Goal: Task Accomplishment & Management: Manage account settings

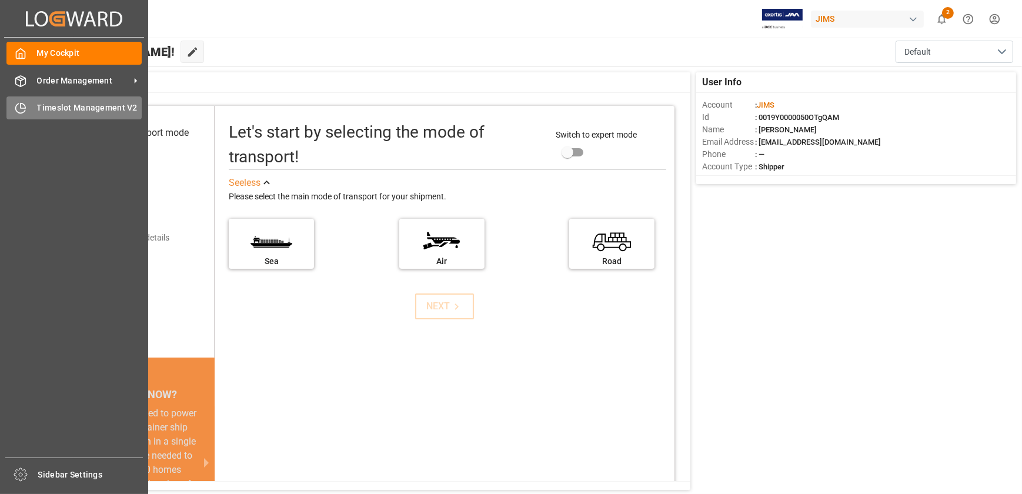
click at [41, 106] on span "Timeslot Management V2" at bounding box center [89, 108] width 105 height 12
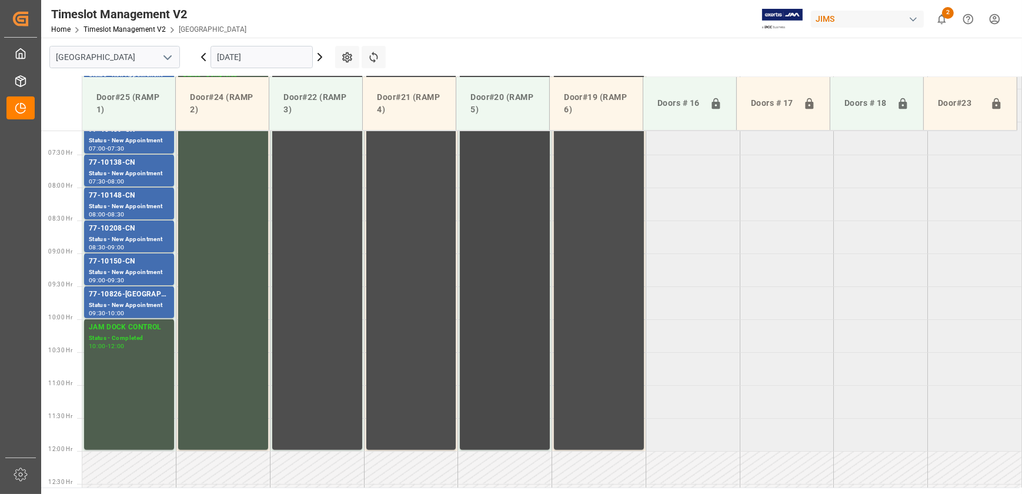
scroll to position [371, 0]
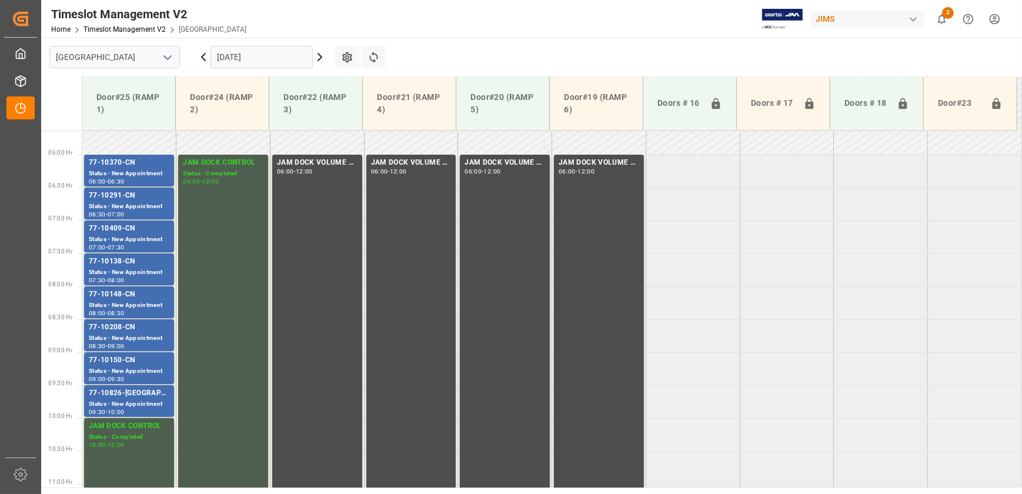
click at [318, 53] on icon at bounding box center [320, 57] width 14 height 14
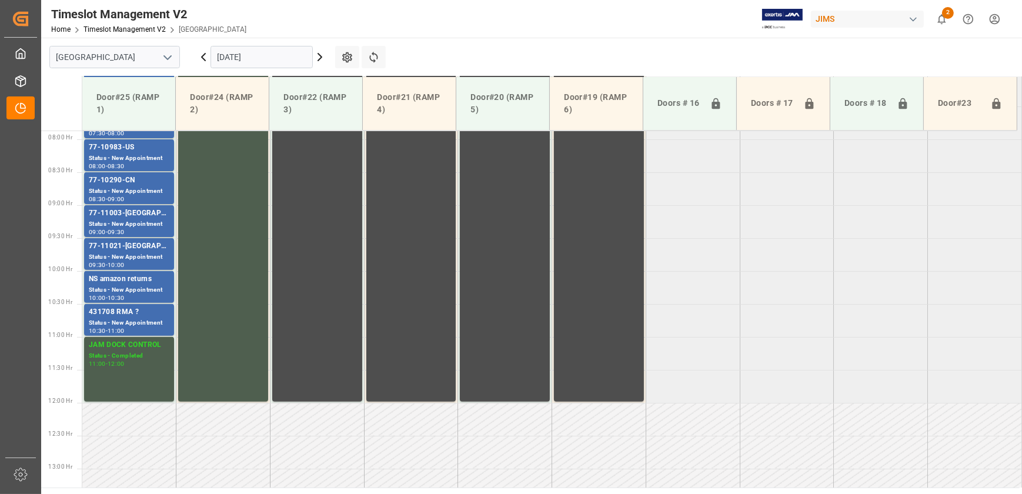
scroll to position [532, 0]
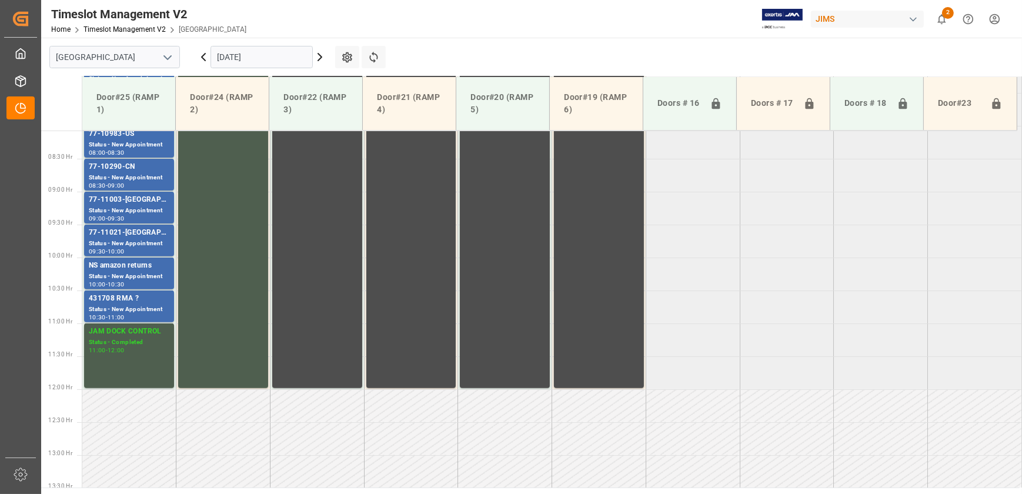
click at [317, 53] on icon at bounding box center [320, 57] width 14 height 14
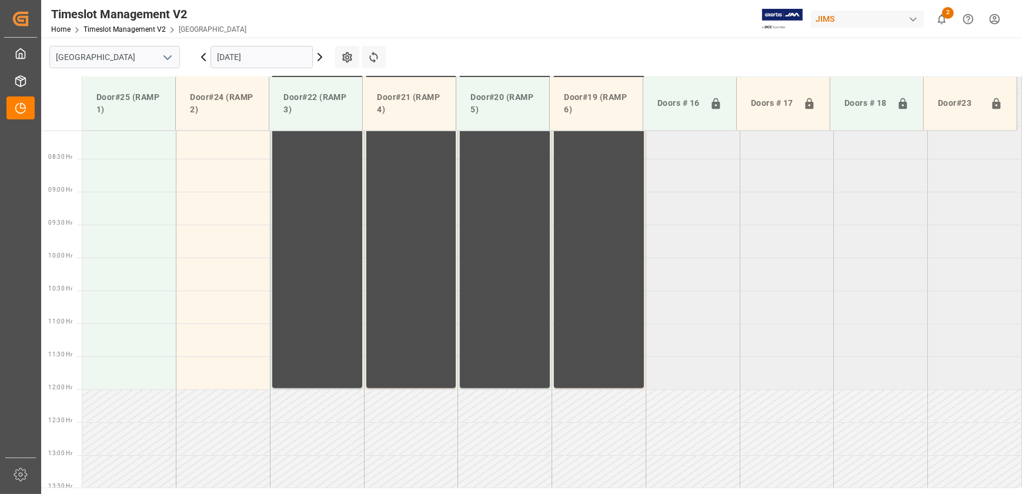
click at [205, 54] on icon at bounding box center [204, 57] width 4 height 7
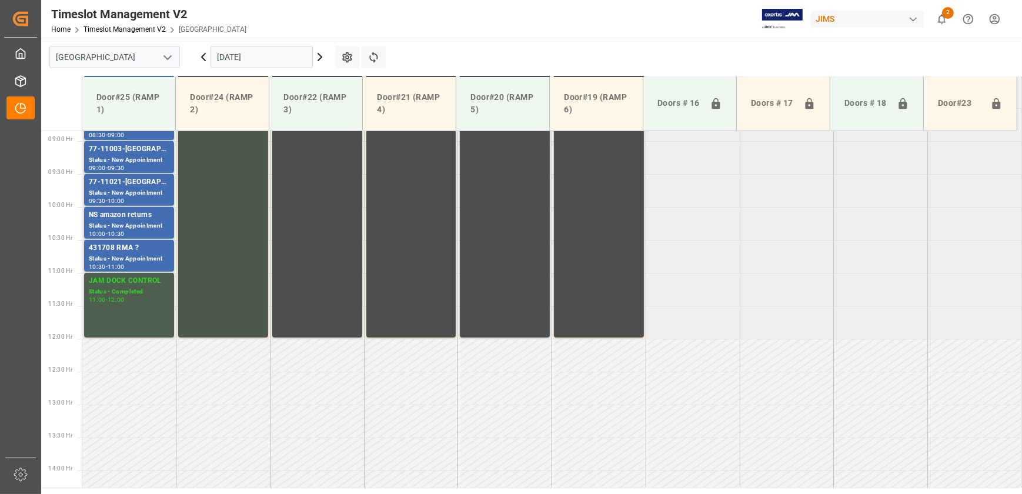
scroll to position [529, 0]
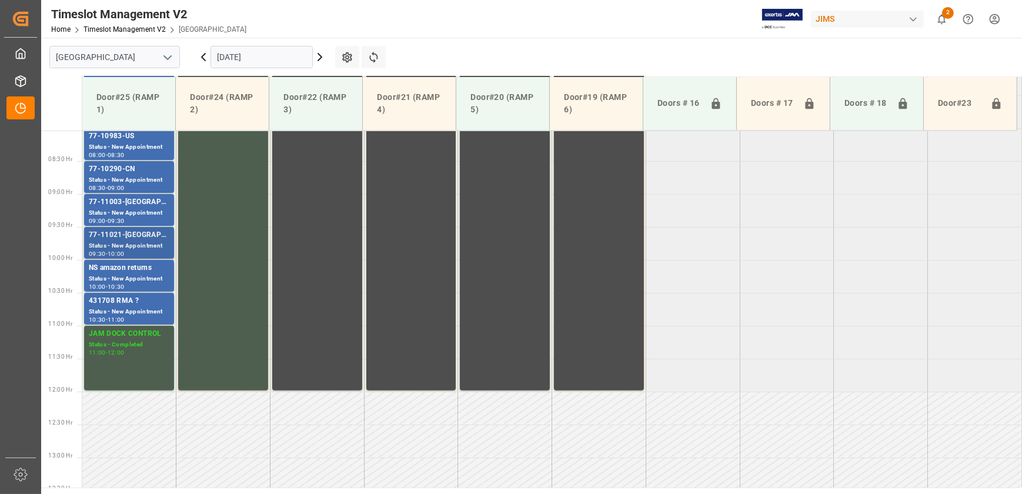
click at [144, 247] on div "Status - New Appointment" at bounding box center [129, 246] width 81 height 10
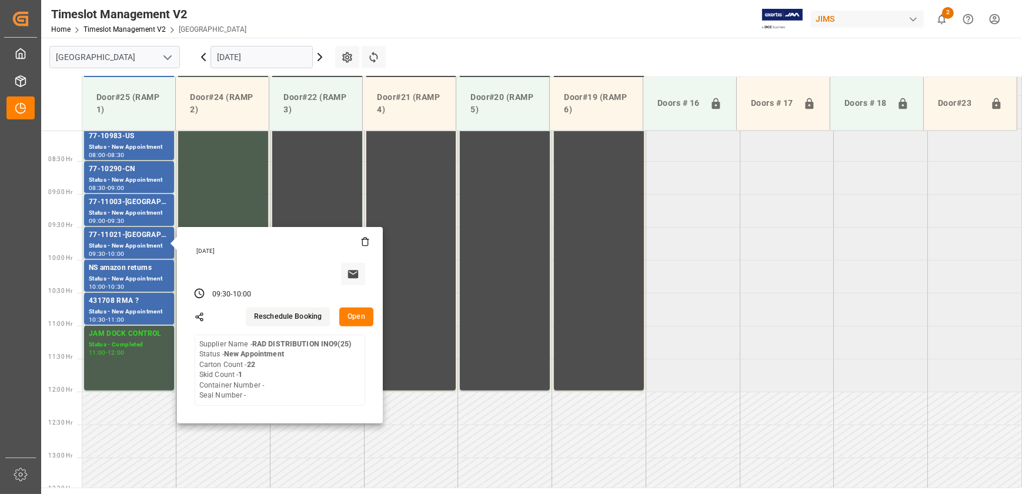
click at [355, 320] on button "Open" at bounding box center [356, 317] width 34 height 19
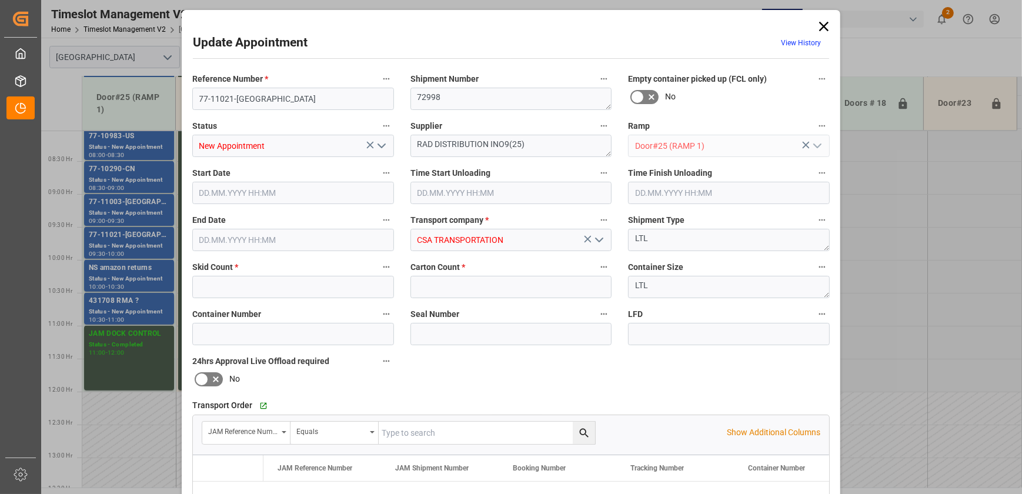
type input "1"
type input "22"
type input "[DATE] 09:30"
type input "[DATE] 10:00"
type input "[DATE] 14:27"
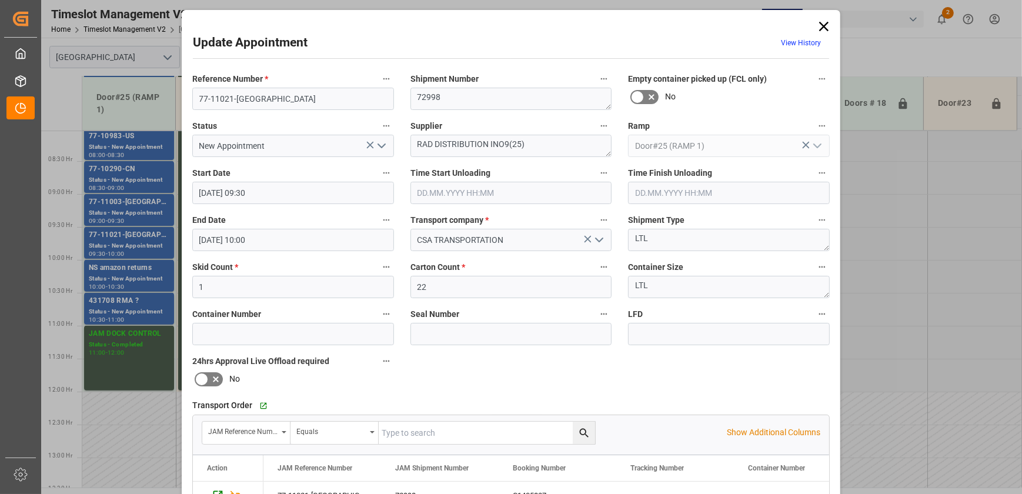
click at [823, 22] on icon at bounding box center [824, 26] width 16 height 16
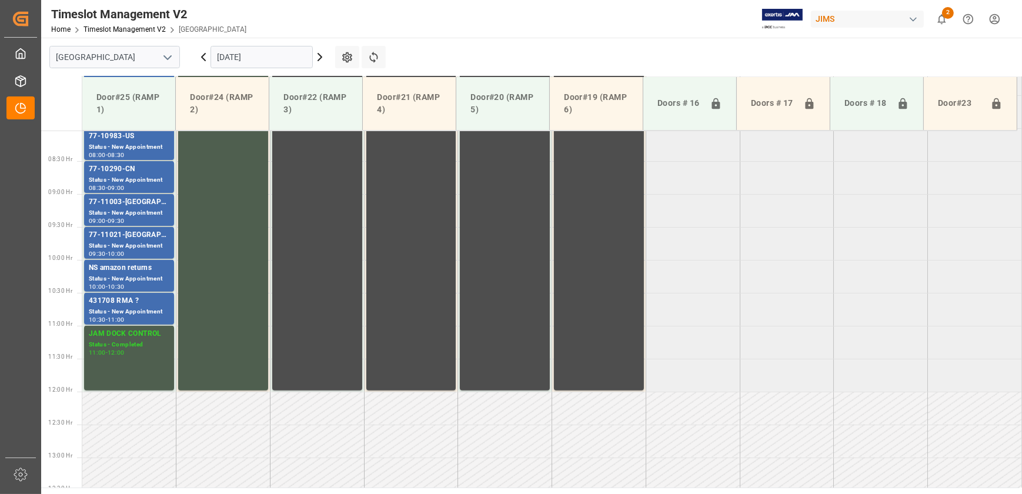
click at [206, 58] on icon at bounding box center [203, 57] width 14 height 14
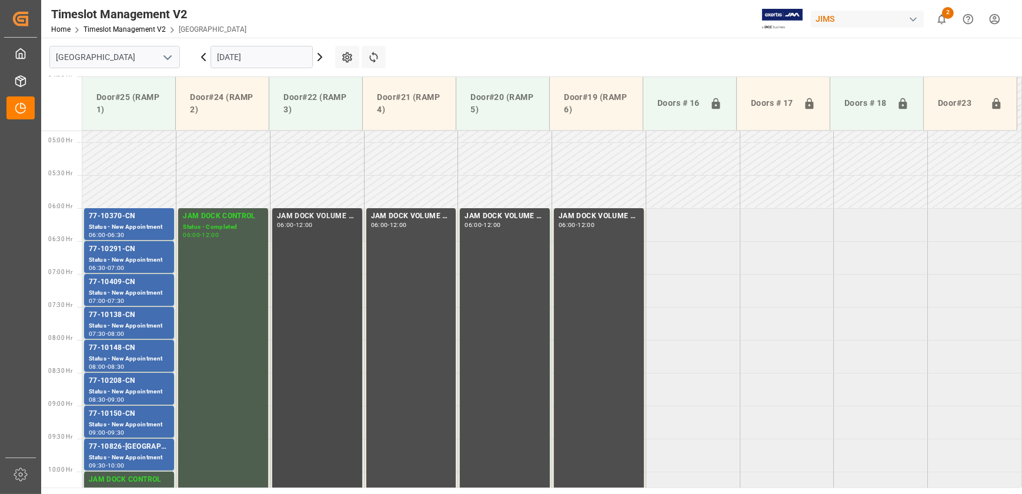
scroll to position [265, 0]
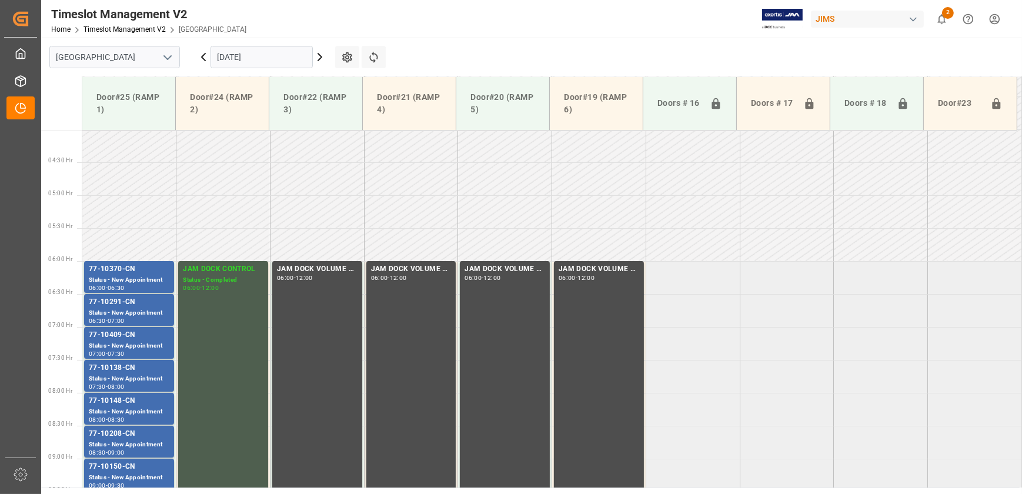
click at [205, 52] on icon at bounding box center [203, 57] width 14 height 14
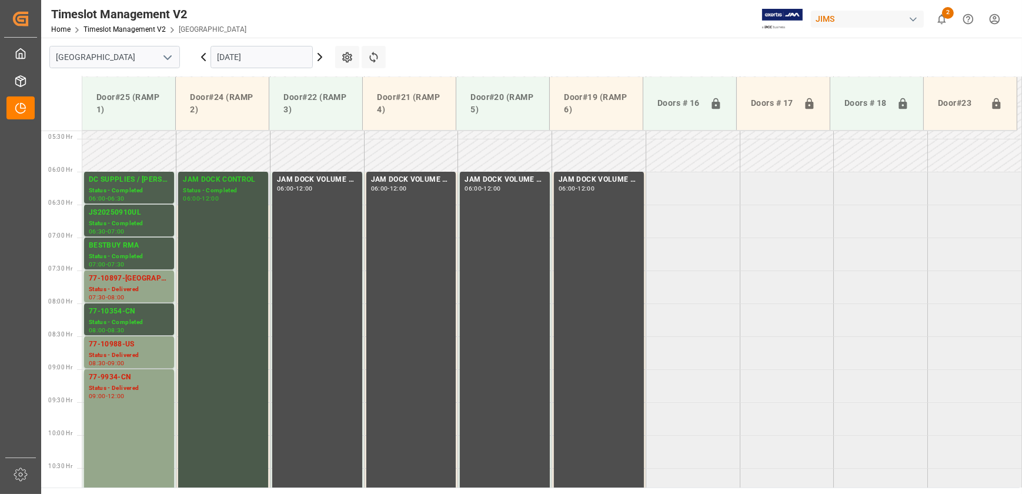
scroll to position [371, 0]
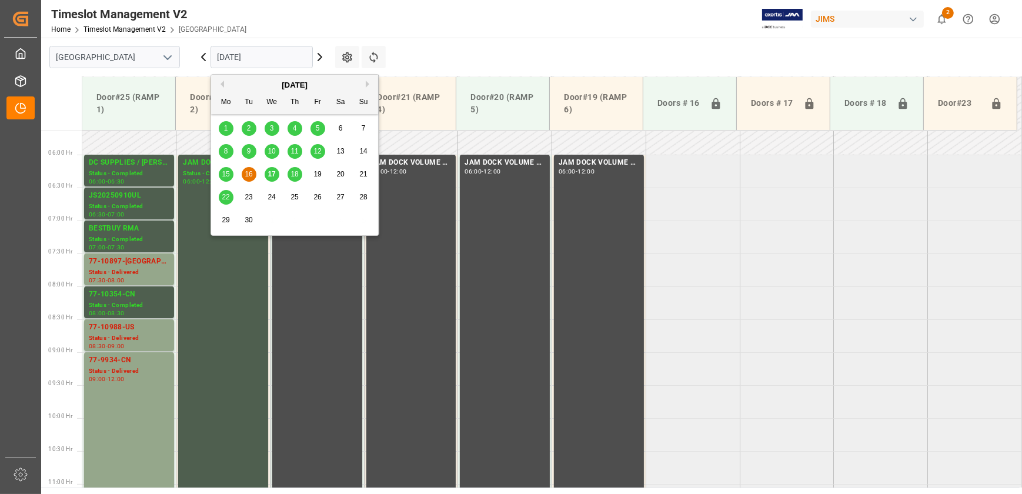
click at [289, 62] on input "[DATE]" at bounding box center [262, 57] width 102 height 22
click at [271, 176] on span "17" at bounding box center [272, 174] width 8 height 8
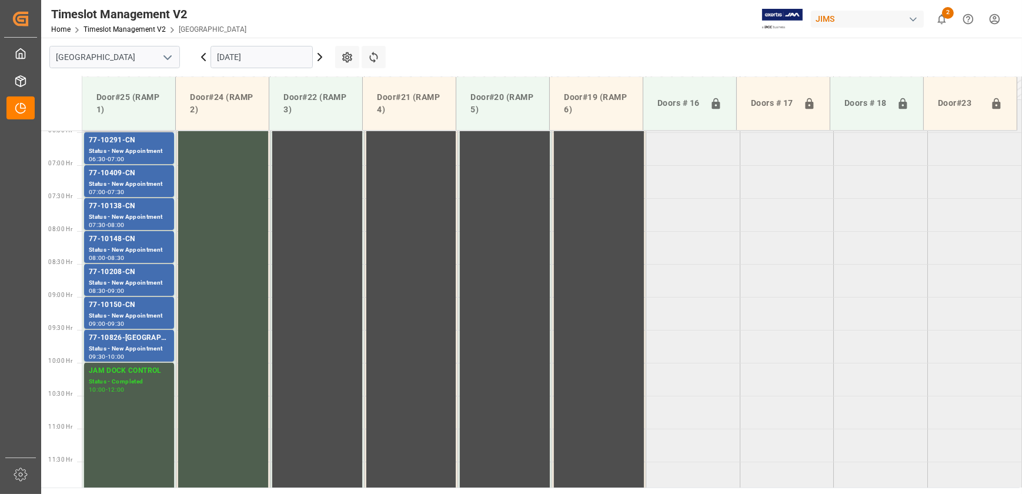
scroll to position [265, 0]
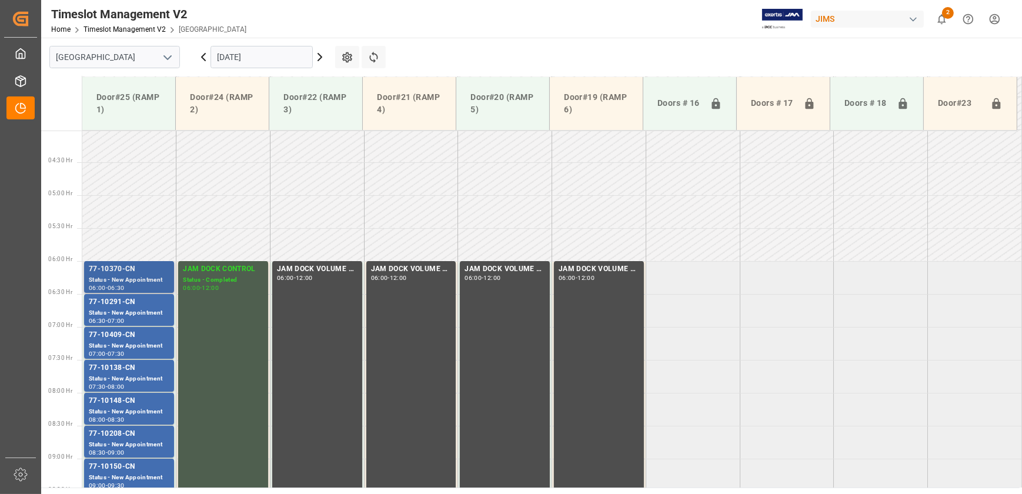
click at [138, 271] on div "77-10370-CN" at bounding box center [129, 269] width 81 height 12
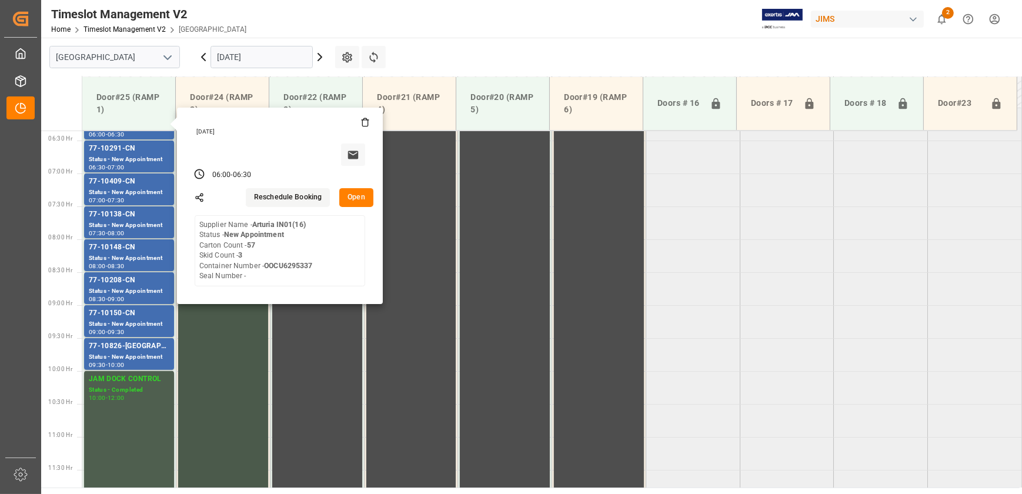
scroll to position [425, 0]
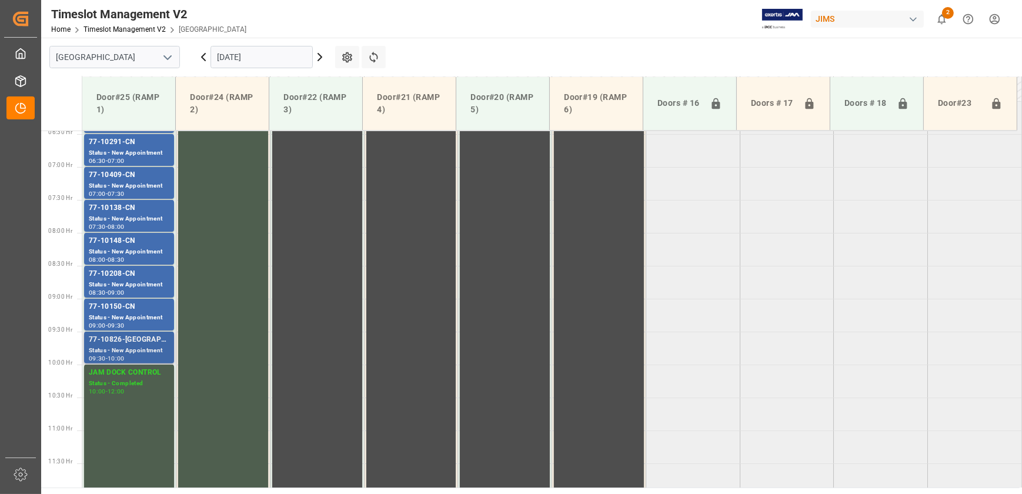
click at [135, 336] on div "77-10826-[GEOGRAPHIC_DATA]" at bounding box center [129, 340] width 81 height 12
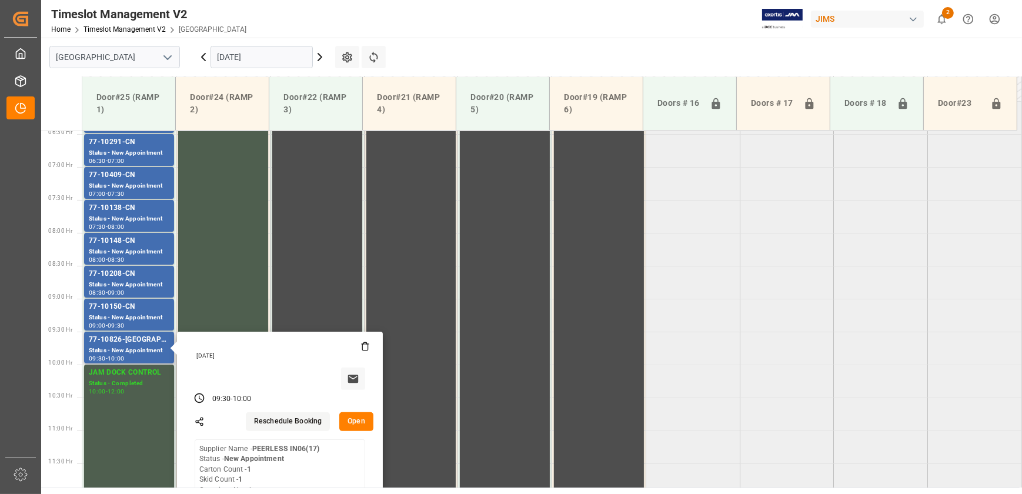
click at [358, 423] on button "Open" at bounding box center [356, 421] width 34 height 19
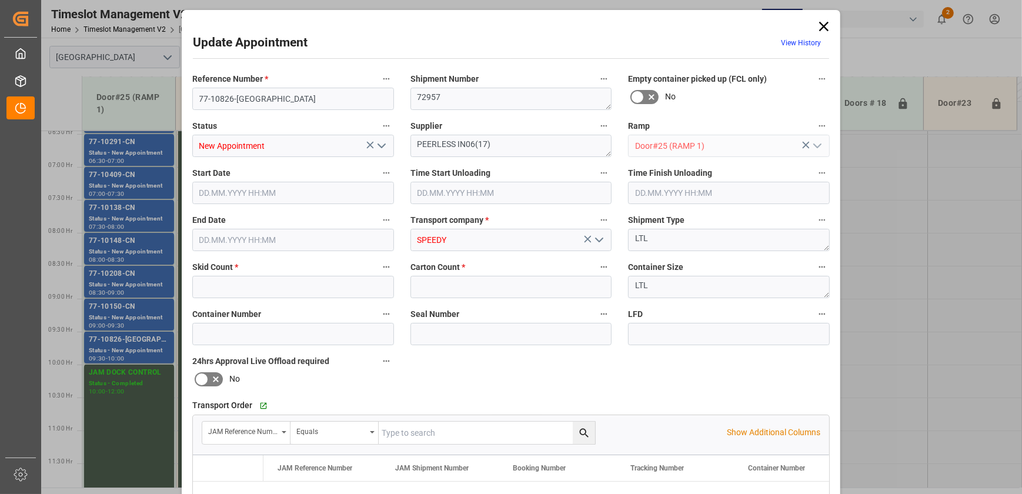
type input "1"
type input "[DATE] 09:30"
type input "[DATE] 10:00"
type input "[DATE] 12:58"
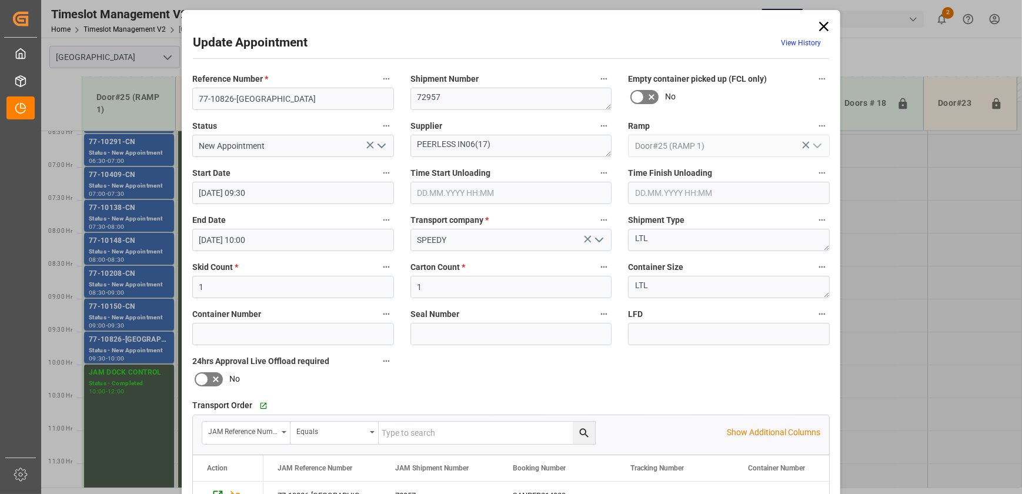
click at [441, 194] on input "text" at bounding box center [511, 193] width 202 height 22
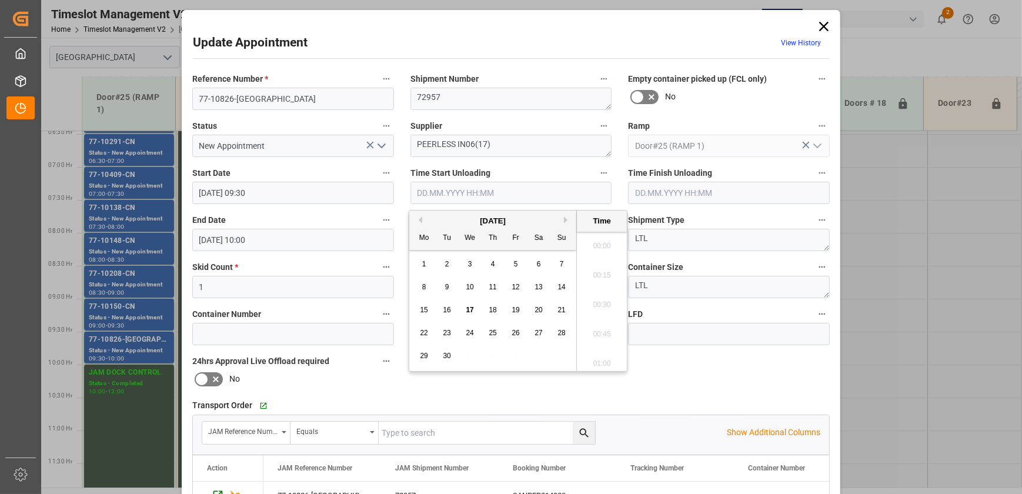
scroll to position [974, 0]
click at [471, 310] on span "17" at bounding box center [470, 310] width 8 height 8
click at [610, 292] on li "08:45" at bounding box center [602, 301] width 50 height 29
type input "[DATE] 08:45"
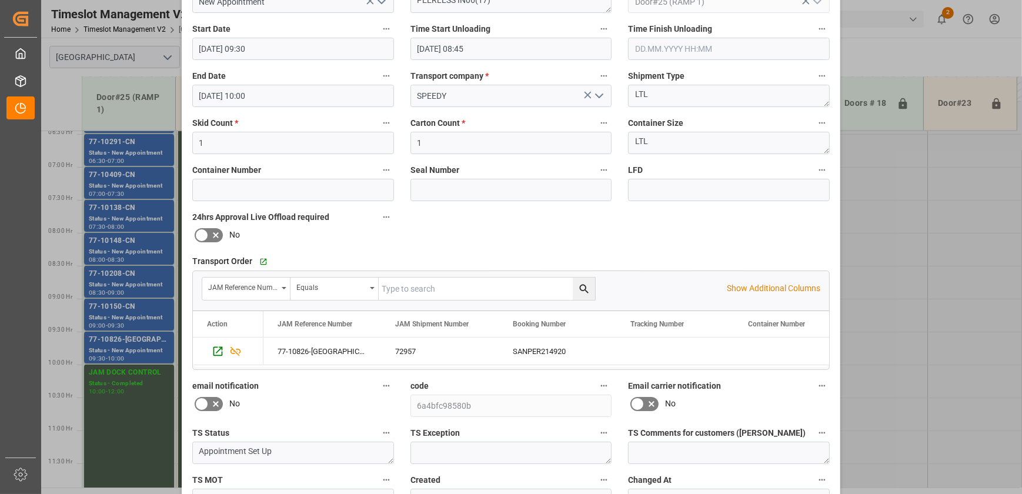
scroll to position [53, 0]
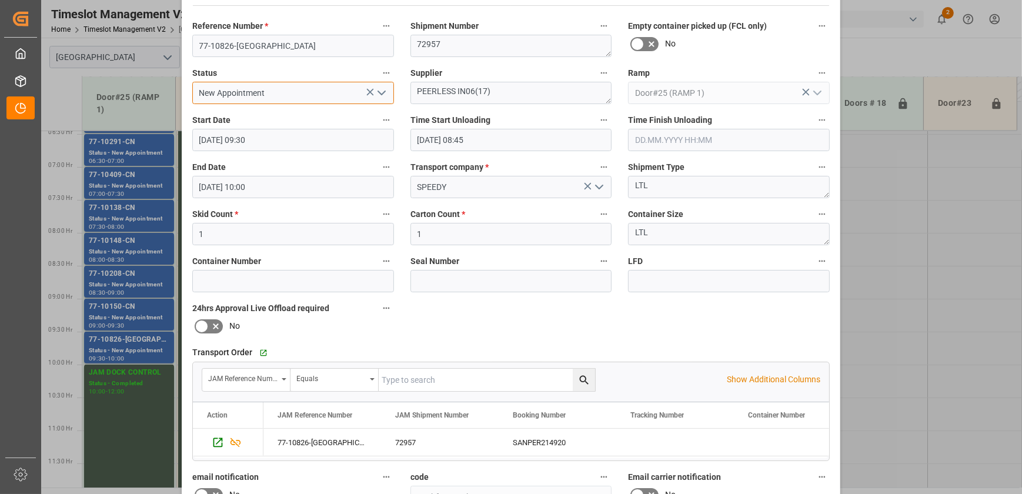
click at [332, 92] on input "New Appointment" at bounding box center [293, 93] width 202 height 22
click at [382, 90] on icon "open menu" at bounding box center [382, 93] width 14 height 14
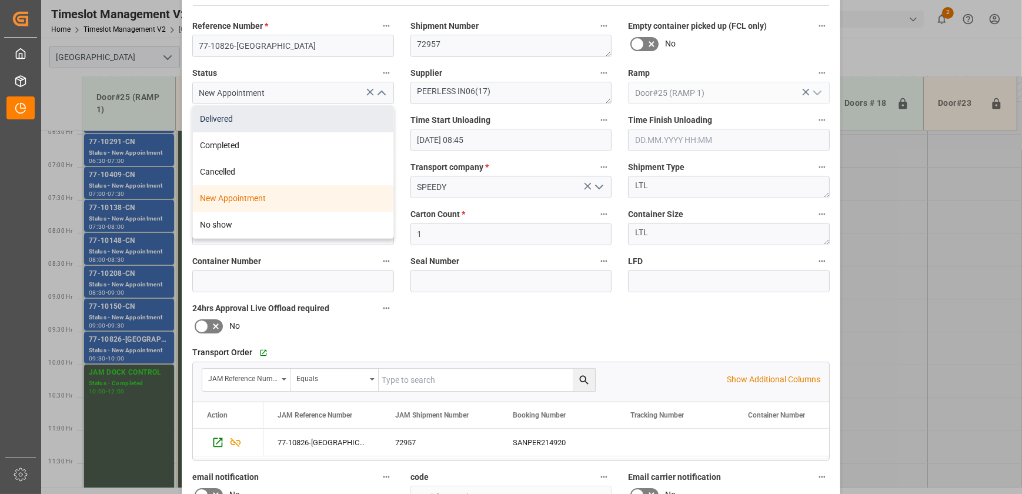
click at [338, 112] on div "Delivered" at bounding box center [293, 119] width 201 height 26
type input "Delivered"
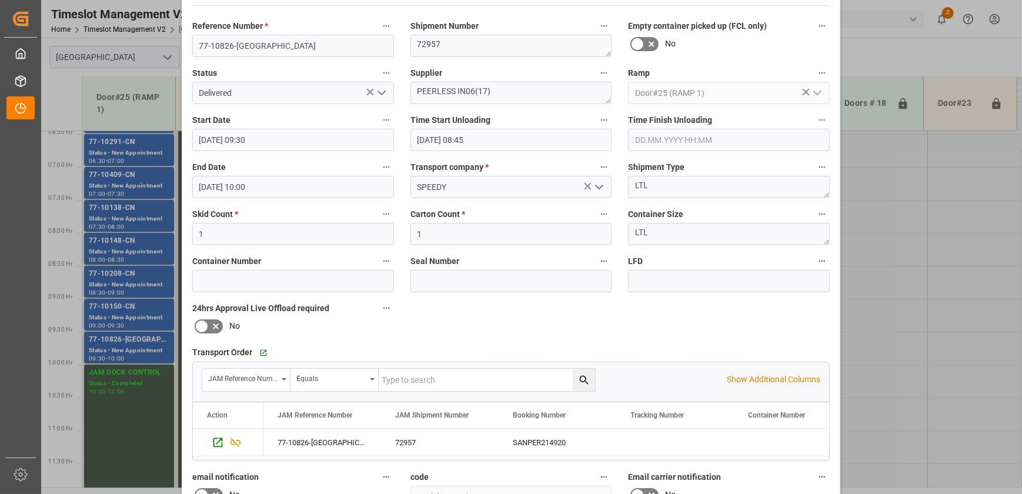
scroll to position [220, 0]
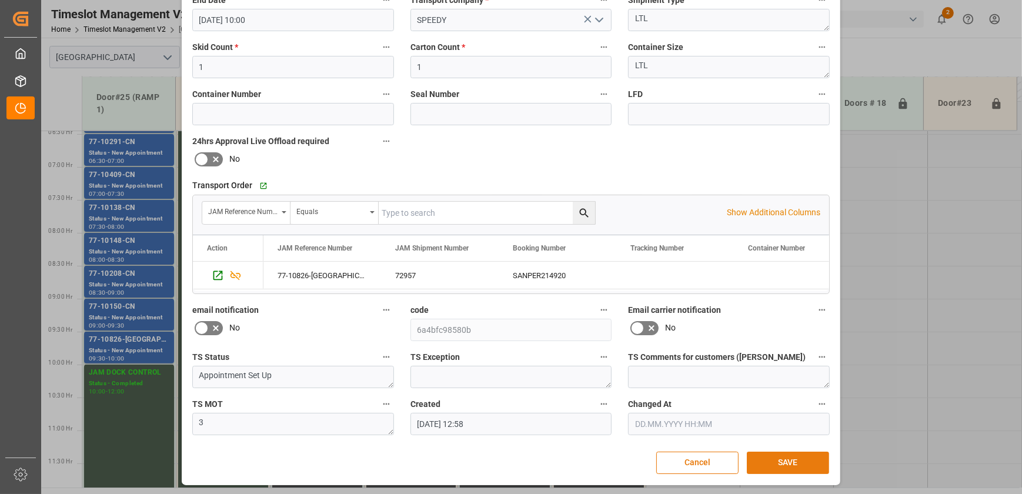
click at [780, 456] on button "SAVE" at bounding box center [788, 463] width 82 height 22
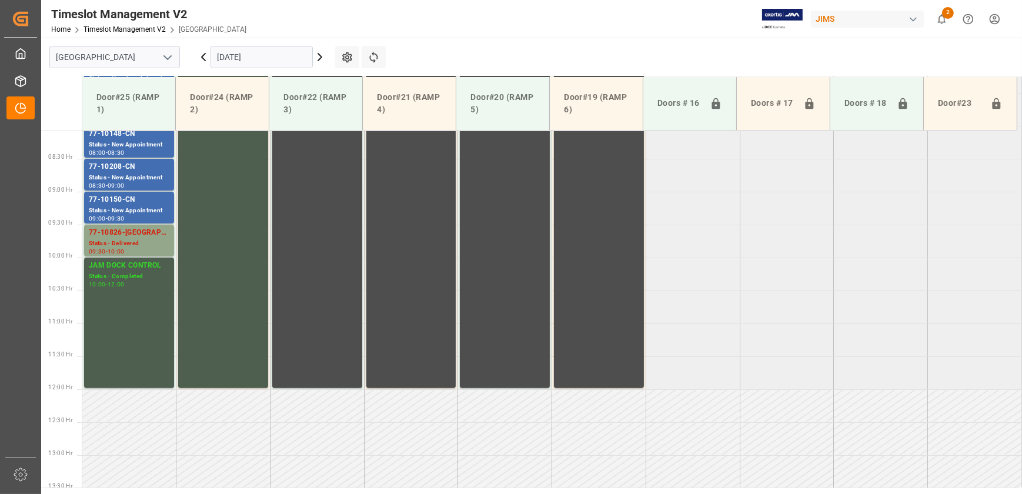
scroll to position [318, 0]
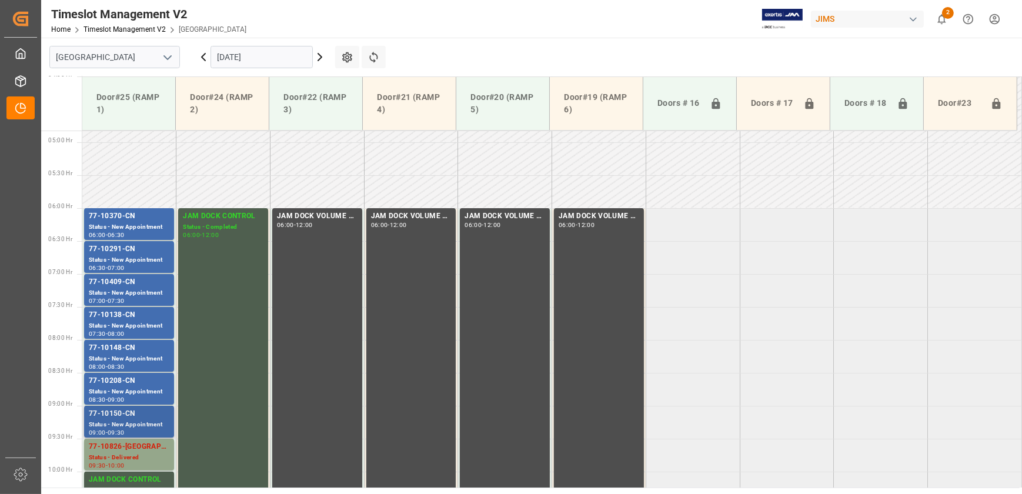
click at [143, 414] on div "77-10150-CN" at bounding box center [129, 414] width 81 height 12
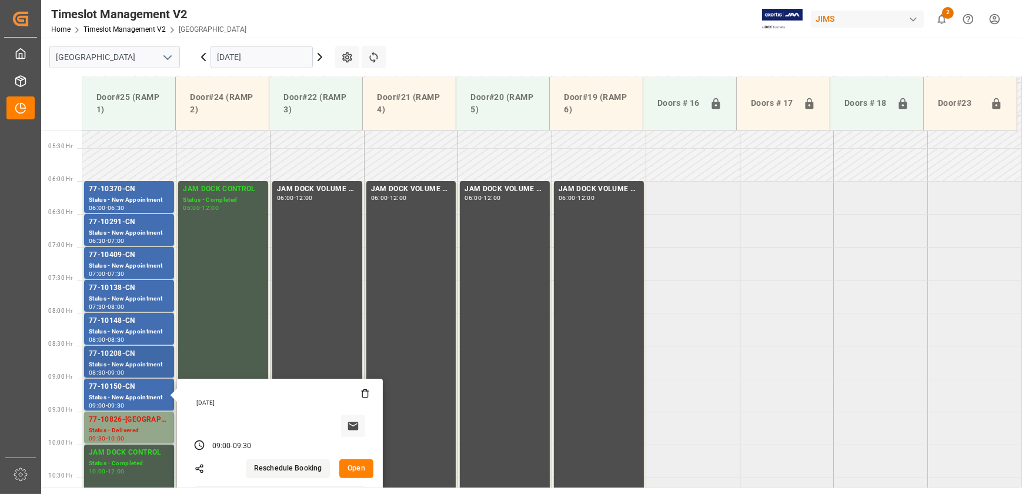
scroll to position [371, 0]
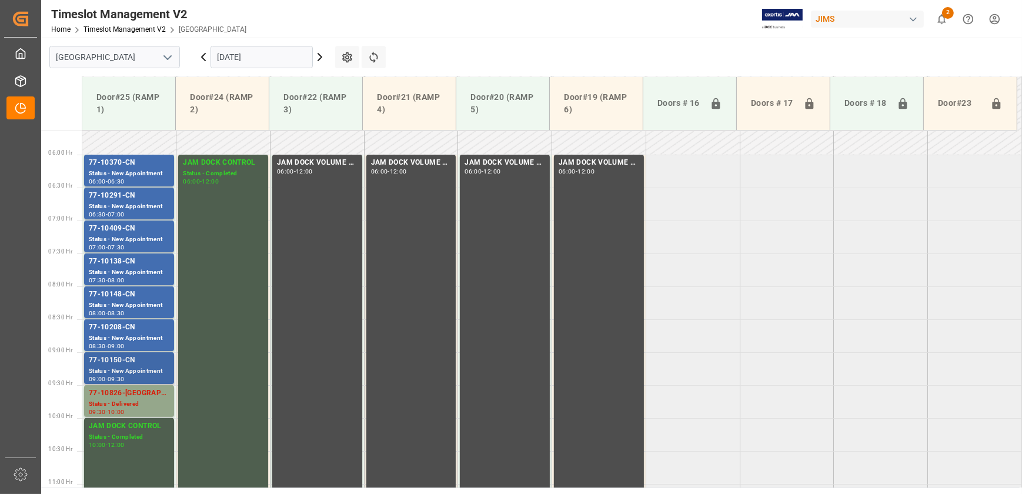
click at [136, 367] on div "Status - New Appointment" at bounding box center [129, 371] width 81 height 10
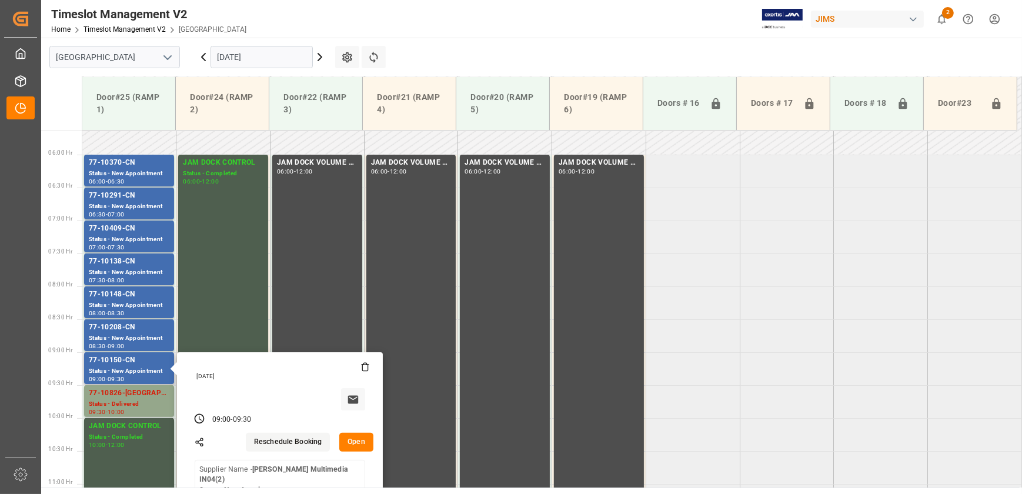
click at [366, 440] on button "Open" at bounding box center [356, 442] width 34 height 19
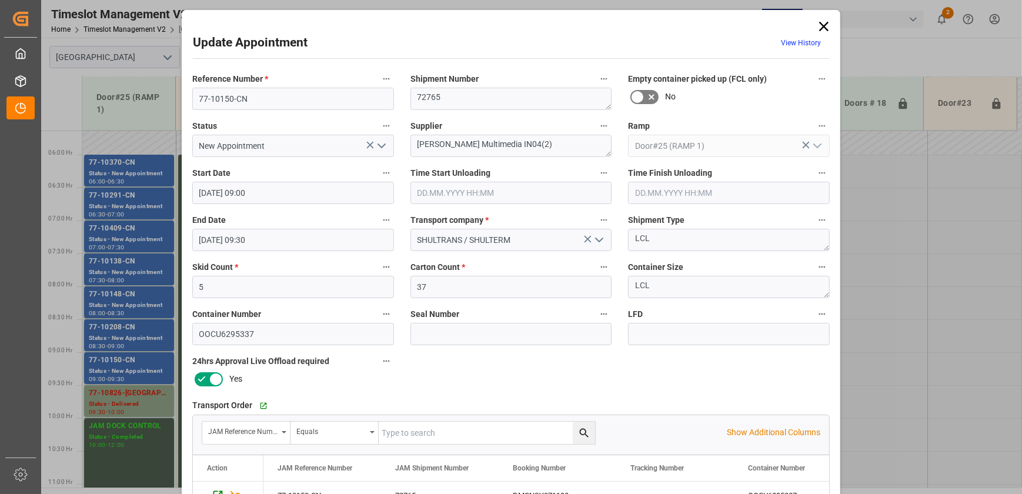
click at [380, 145] on icon "open menu" at bounding box center [382, 146] width 14 height 14
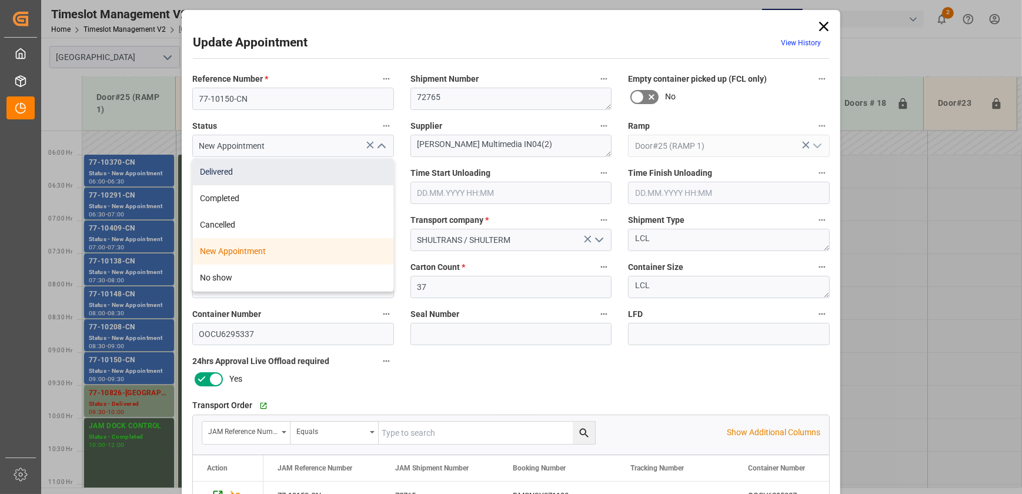
click at [370, 172] on div "Delivered" at bounding box center [293, 172] width 201 height 26
type input "Delivered"
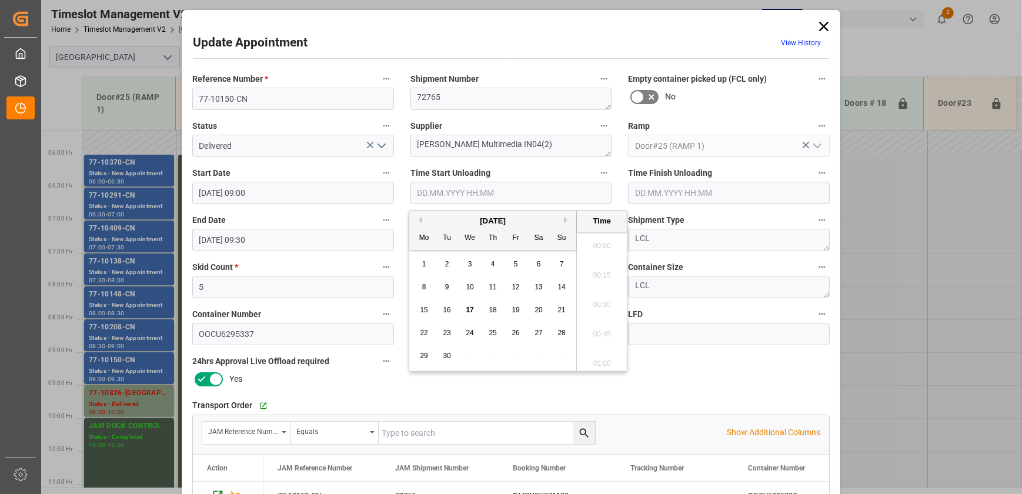
click at [476, 193] on input "text" at bounding box center [511, 193] width 202 height 22
click at [473, 312] on span "17" at bounding box center [470, 310] width 8 height 8
click at [599, 299] on li "09:00" at bounding box center [602, 301] width 50 height 29
type input "[DATE] 09:00"
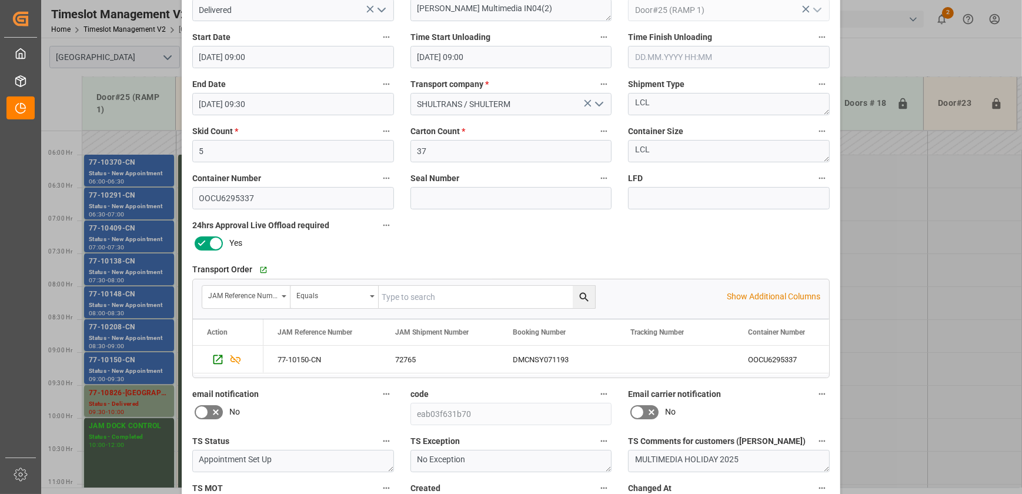
scroll to position [6, 0]
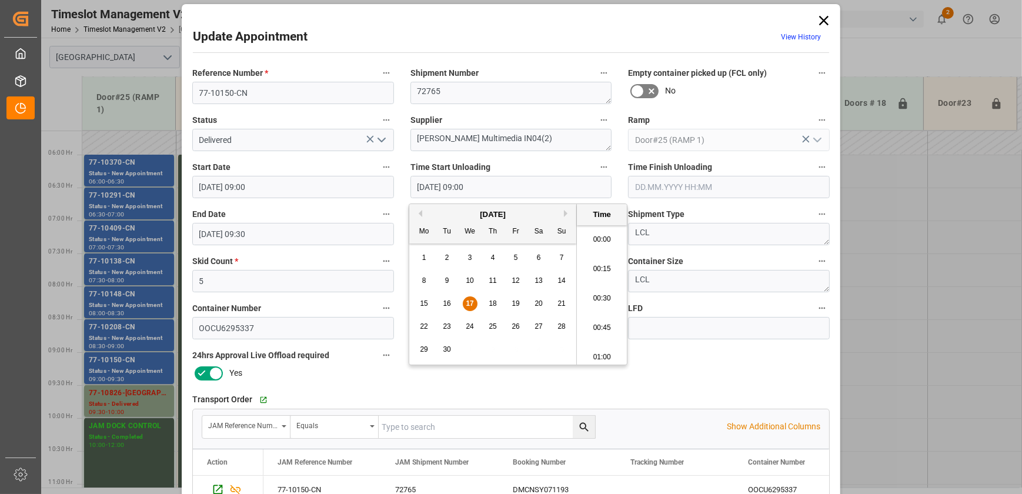
click at [503, 192] on input "[DATE] 09:00" at bounding box center [511, 187] width 202 height 22
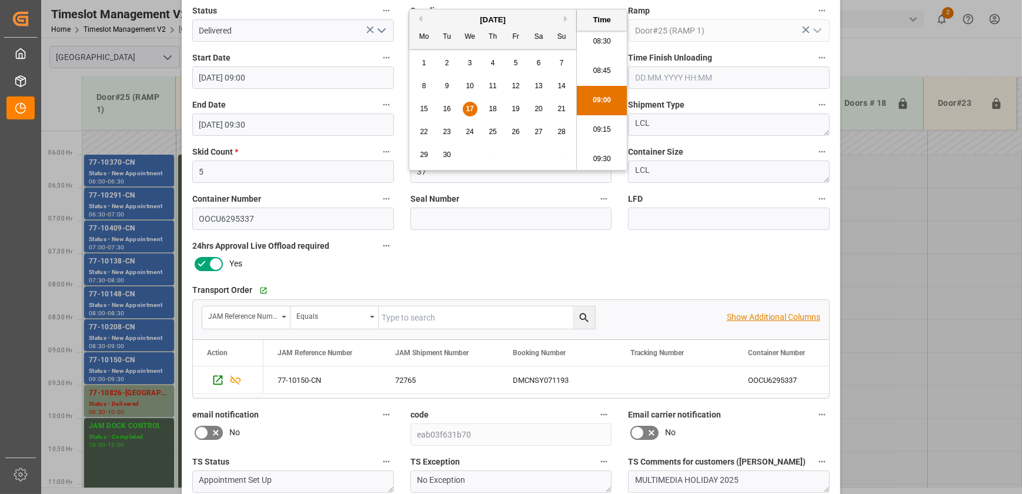
scroll to position [220, 0]
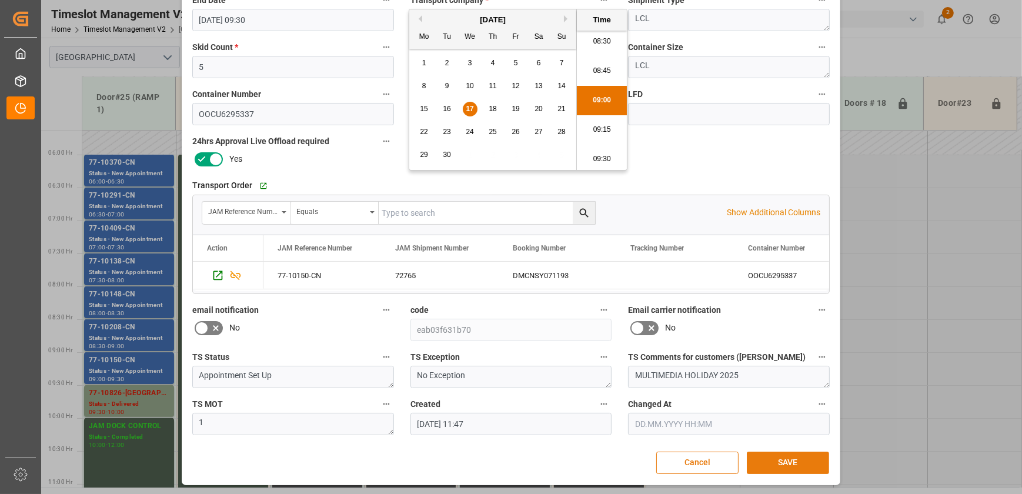
click at [807, 459] on button "SAVE" at bounding box center [788, 463] width 82 height 22
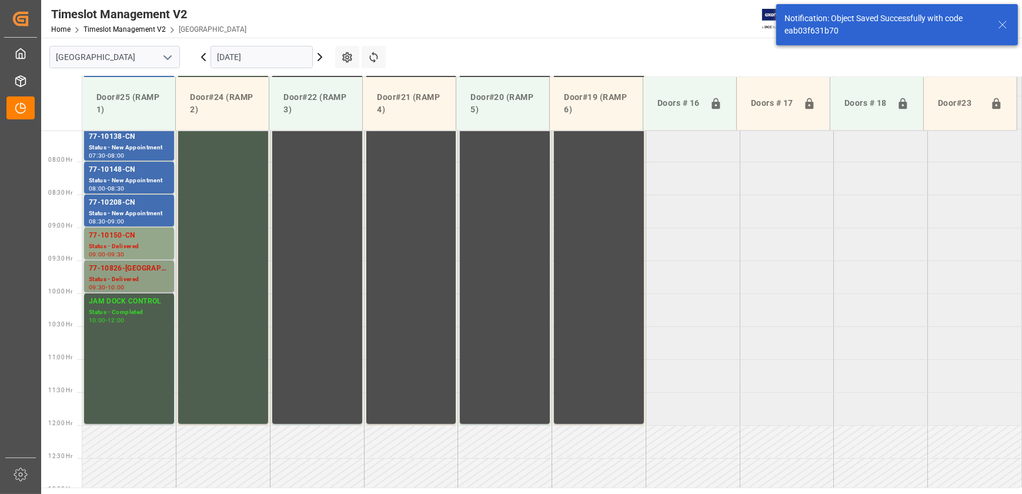
scroll to position [478, 0]
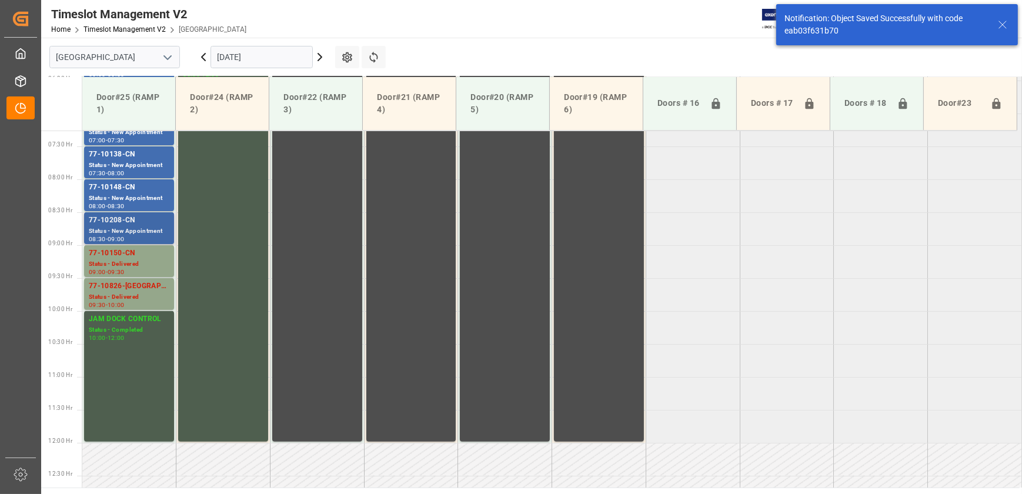
click at [142, 228] on div "Status - New Appointment" at bounding box center [129, 231] width 81 height 10
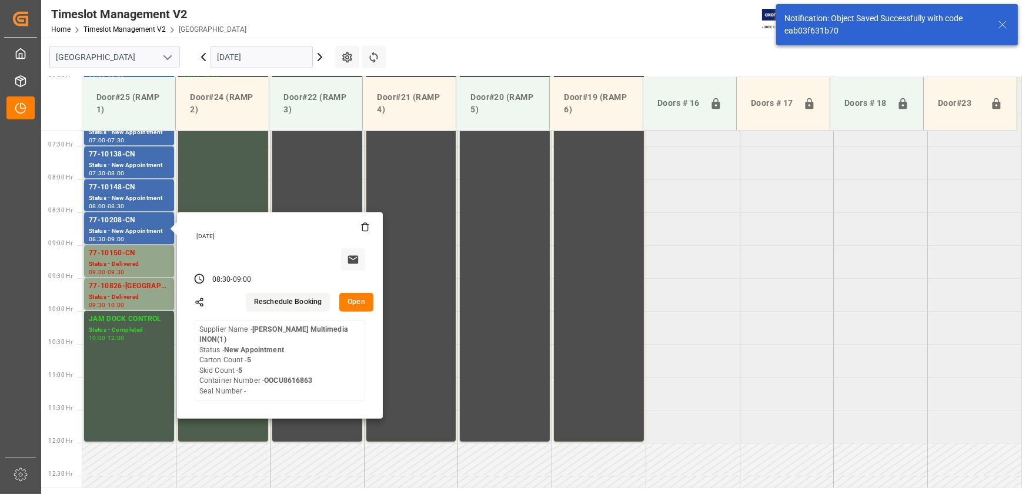
click at [358, 299] on button "Open" at bounding box center [356, 302] width 34 height 19
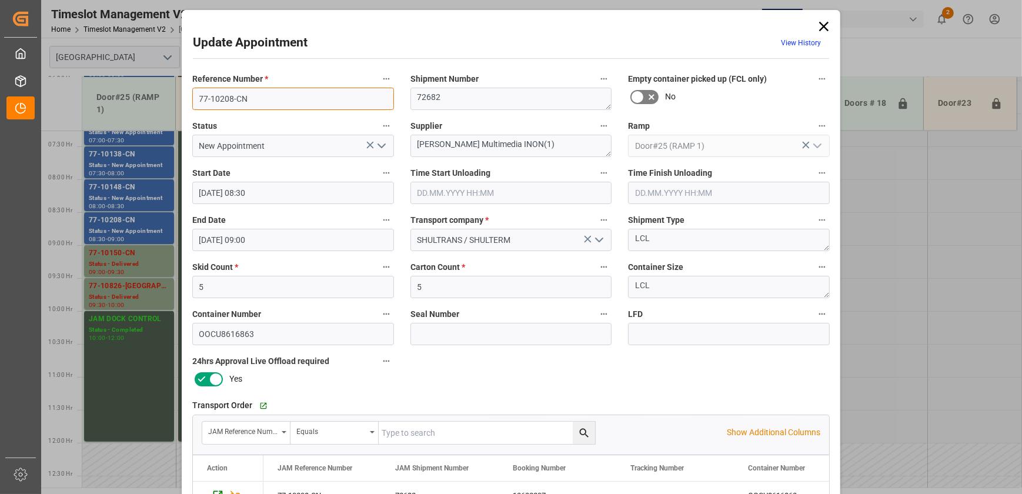
click at [258, 95] on input "77-10208-CN" at bounding box center [293, 99] width 202 height 22
click at [488, 195] on input "text" at bounding box center [511, 193] width 202 height 22
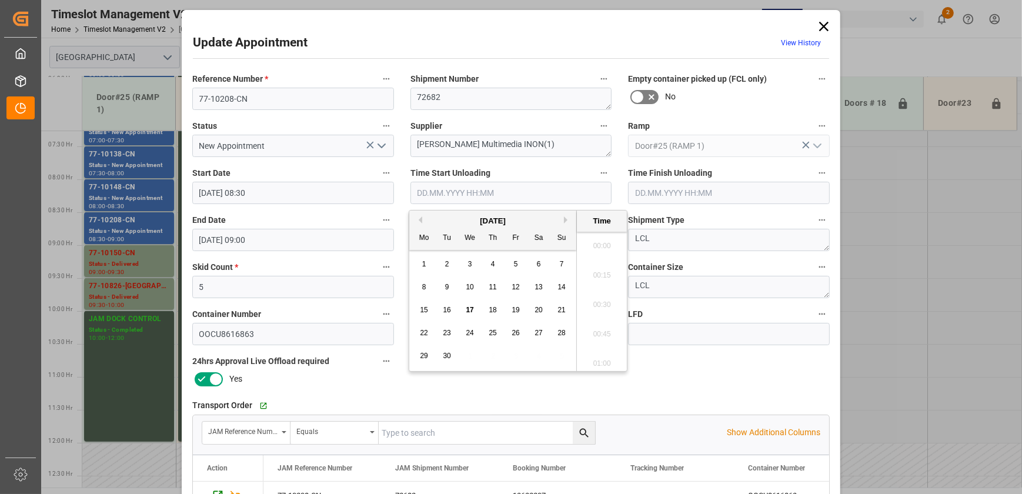
scroll to position [1003, 0]
click at [473, 309] on span "17" at bounding box center [470, 310] width 8 height 8
click at [601, 305] on li "09:00" at bounding box center [602, 301] width 50 height 29
type input "[DATE] 09:00"
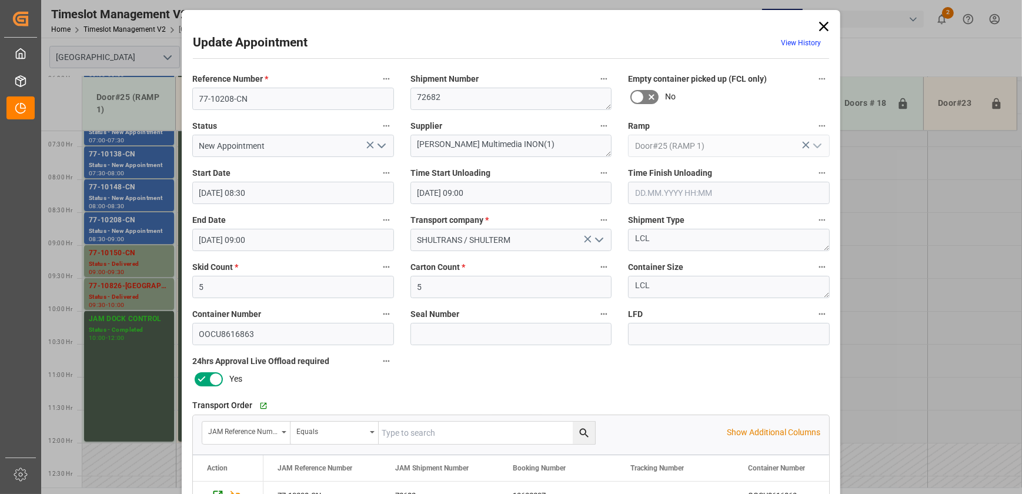
click at [382, 147] on icon "open menu" at bounding box center [382, 146] width 14 height 14
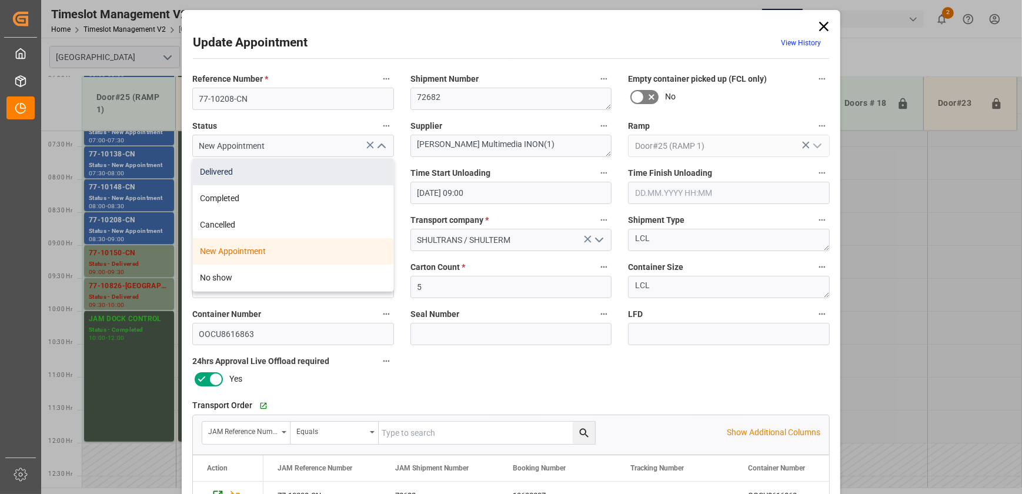
click at [350, 170] on div "Delivered" at bounding box center [293, 172] width 201 height 26
type input "Delivered"
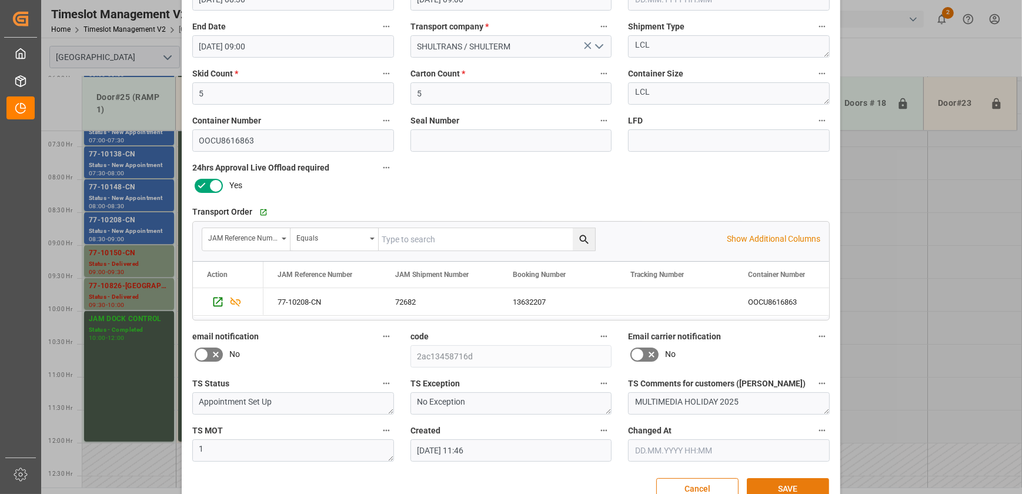
scroll to position [220, 0]
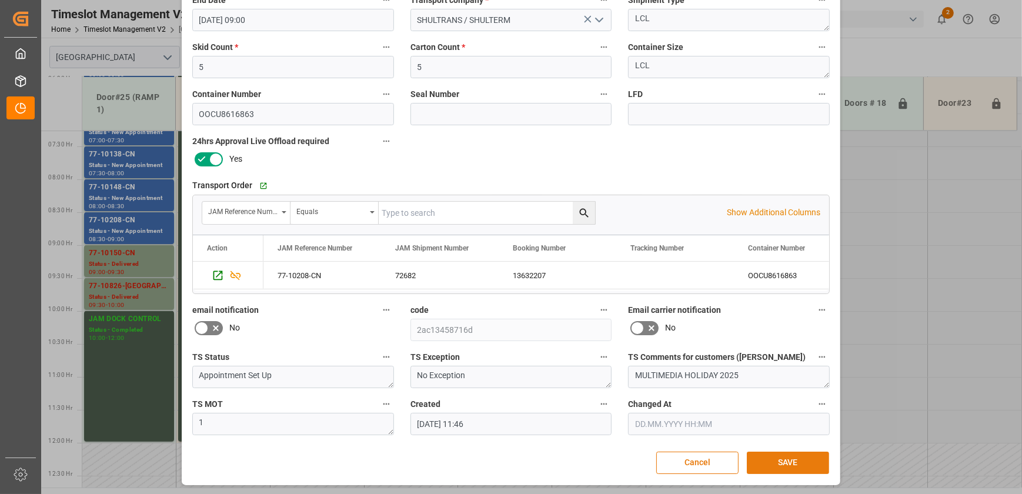
click at [794, 465] on button "SAVE" at bounding box center [788, 463] width 82 height 22
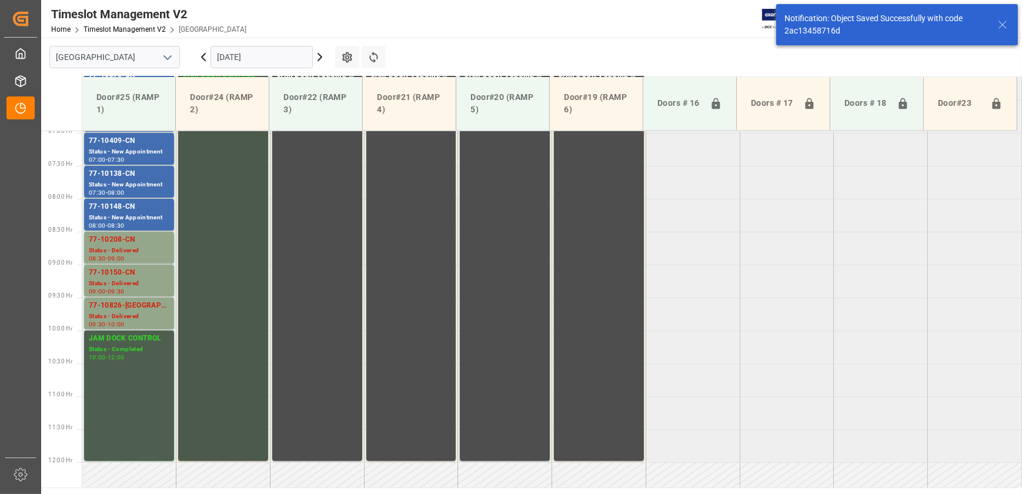
scroll to position [465, 0]
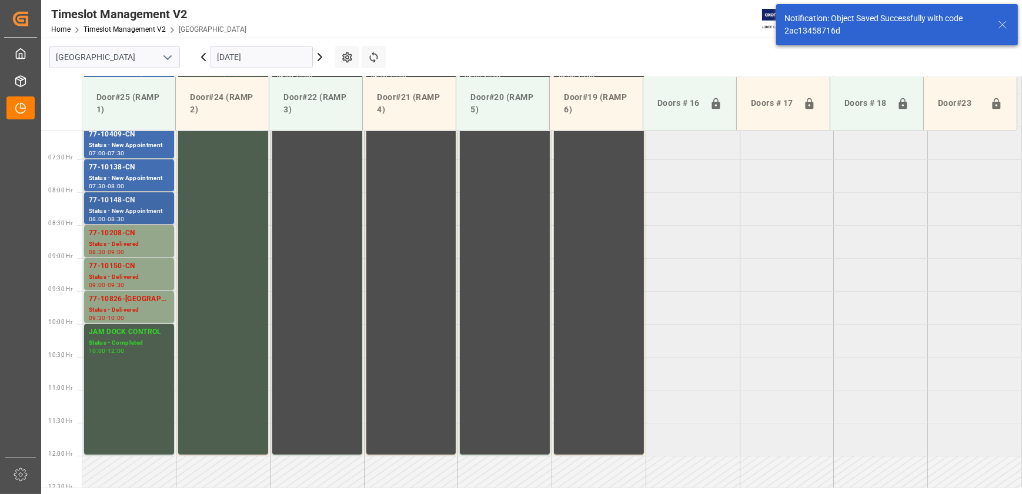
click at [122, 205] on div "77-10148-CN" at bounding box center [129, 201] width 81 height 12
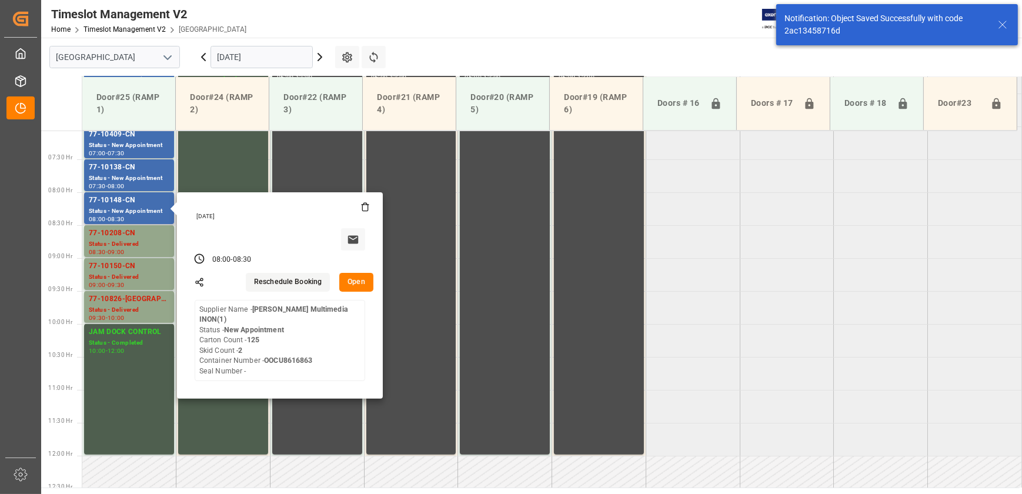
click at [353, 280] on button "Open" at bounding box center [356, 282] width 34 height 19
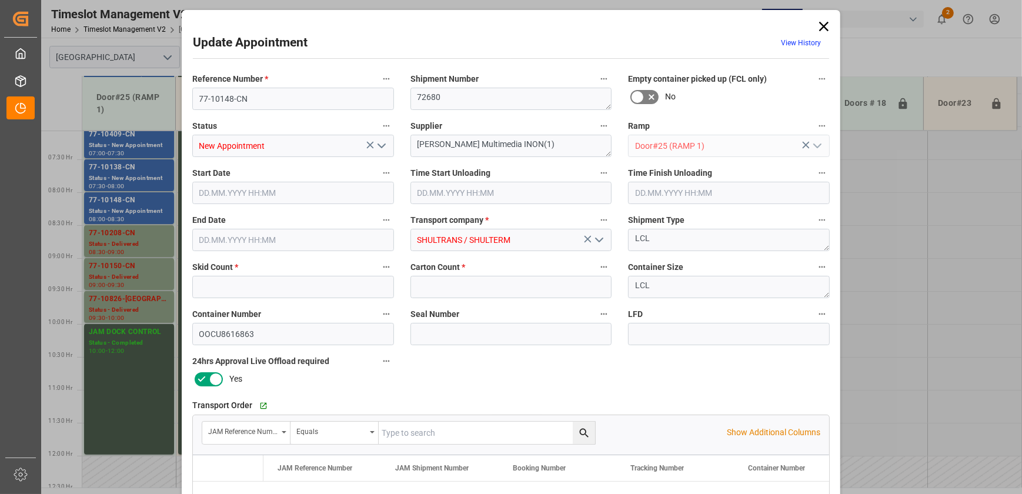
type input "2"
type input "125"
type input "[DATE] 08:00"
type input "[DATE] 08:30"
type input "[DATE] 11:47"
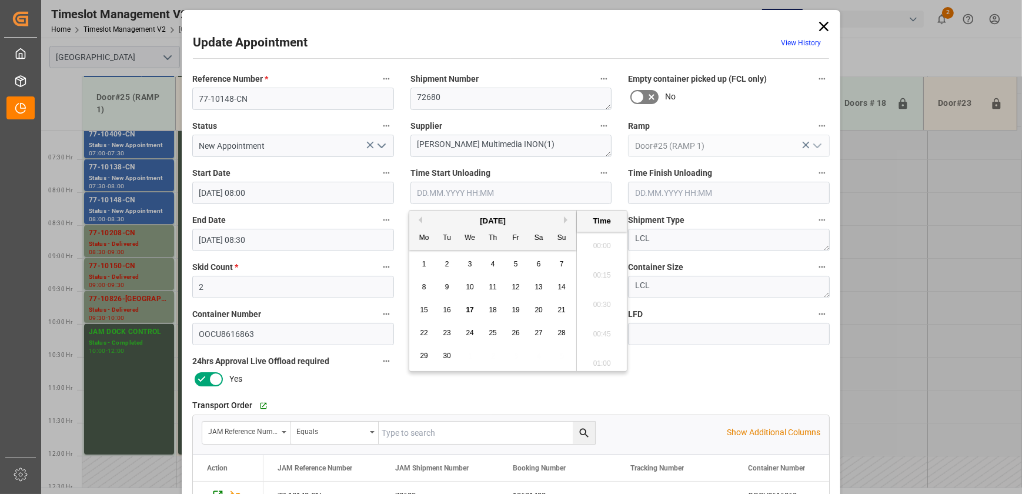
click at [498, 196] on input "text" at bounding box center [511, 193] width 202 height 22
click at [476, 310] on div "17" at bounding box center [470, 310] width 15 height 14
click at [593, 303] on li "09:00" at bounding box center [602, 301] width 50 height 29
type input "[DATE] 09:00"
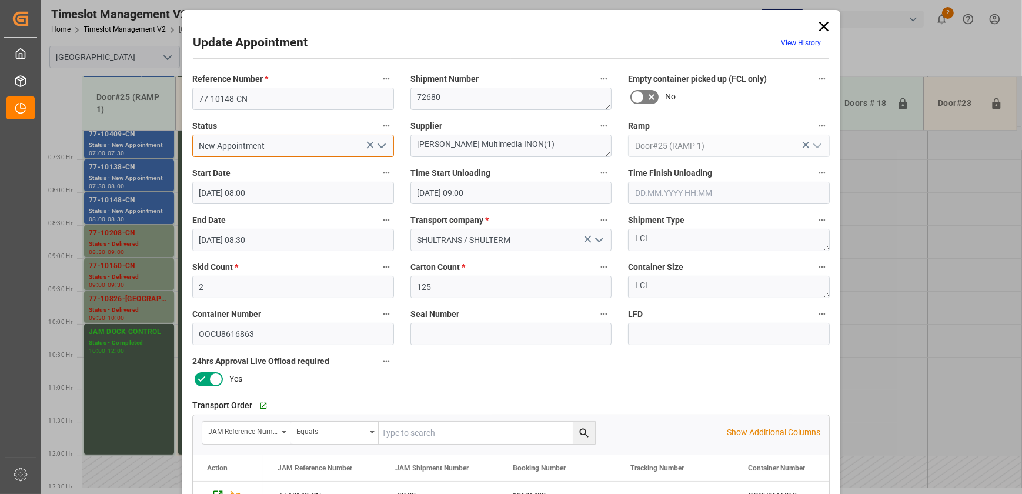
click at [267, 146] on input "New Appointment" at bounding box center [293, 146] width 202 height 22
click at [379, 151] on icon "open menu" at bounding box center [382, 146] width 14 height 14
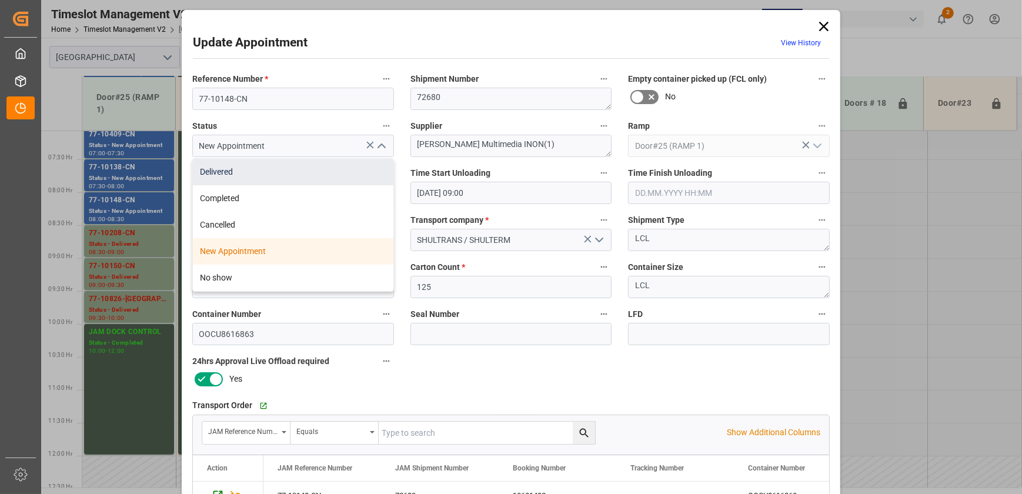
click at [349, 171] on div "Delivered" at bounding box center [293, 172] width 201 height 26
type input "Delivered"
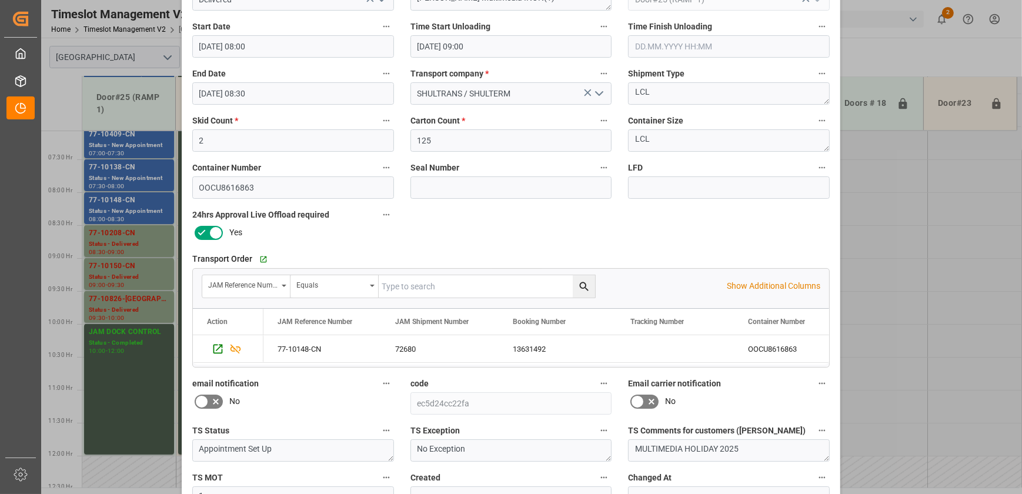
scroll to position [220, 0]
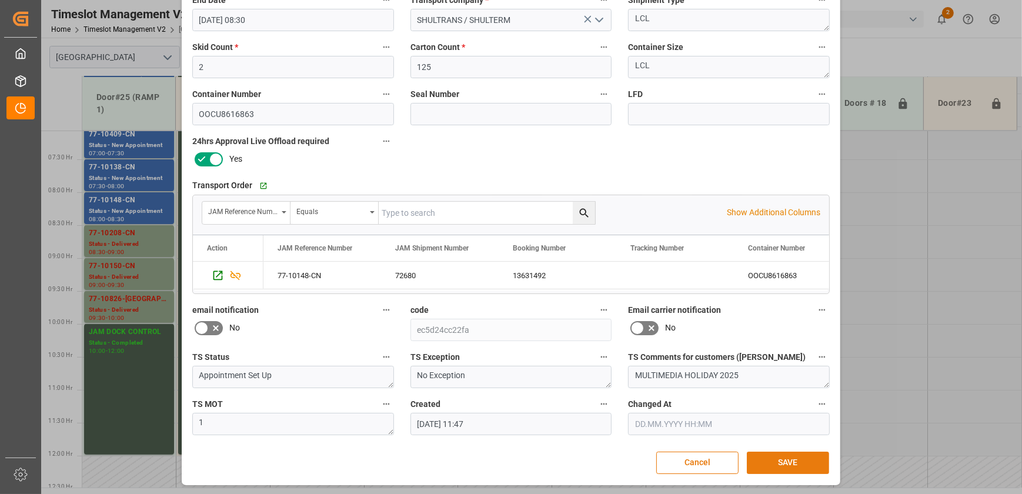
click at [803, 459] on button "SAVE" at bounding box center [788, 463] width 82 height 22
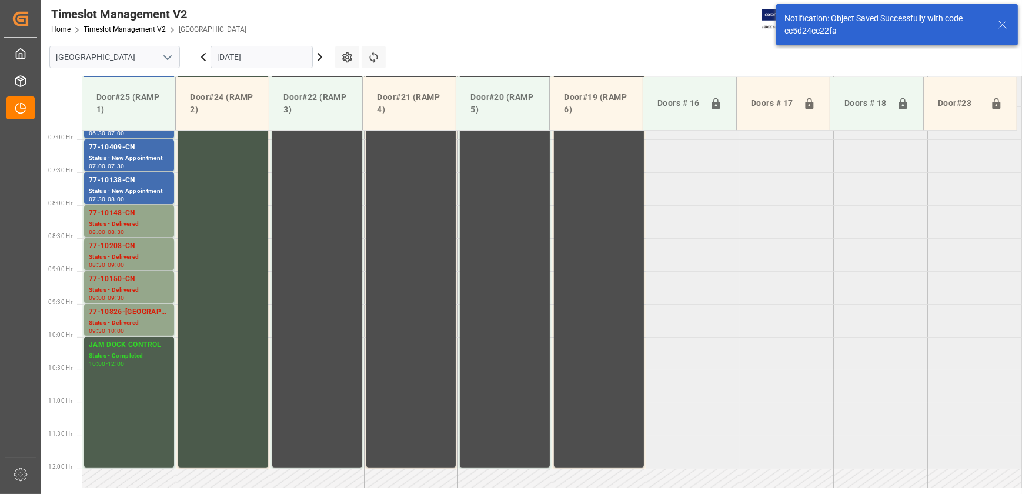
scroll to position [465, 0]
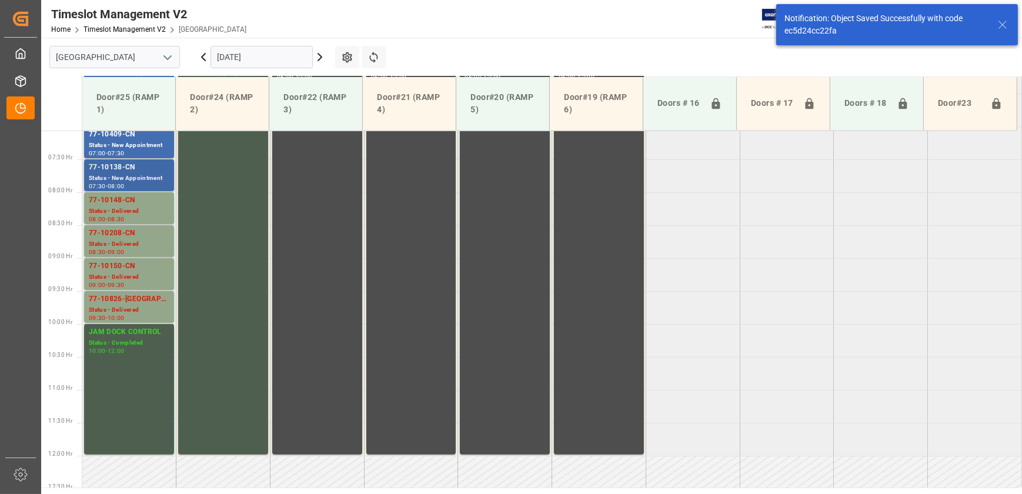
click at [118, 164] on div "77-10138-CN" at bounding box center [129, 168] width 81 height 12
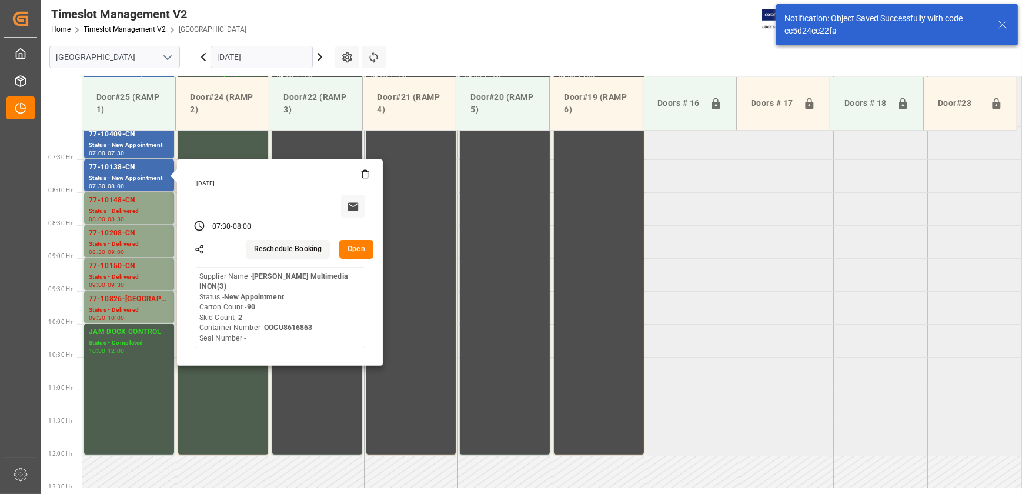
click at [352, 247] on button "Open" at bounding box center [356, 249] width 34 height 19
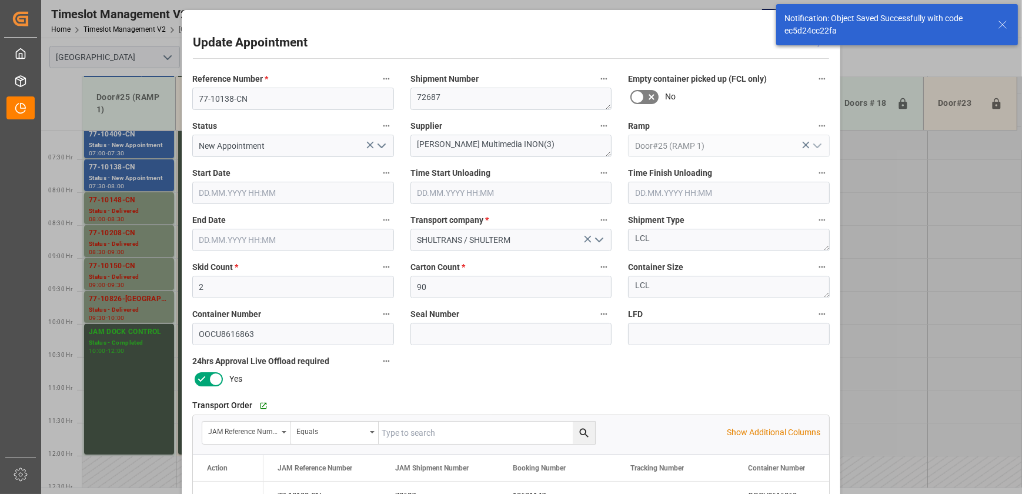
type input "[DATE] 07:30"
type input "[DATE] 08:00"
type input "[DATE] 11:48"
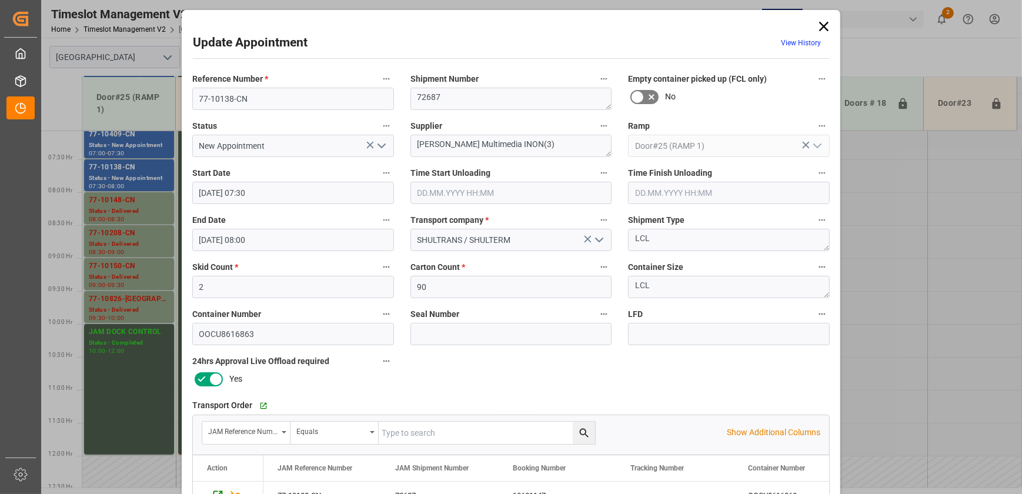
click at [137, 145] on div "Update Appointment View History Reference Number * 77-10138-CN Shipment Number …" at bounding box center [511, 247] width 1022 height 494
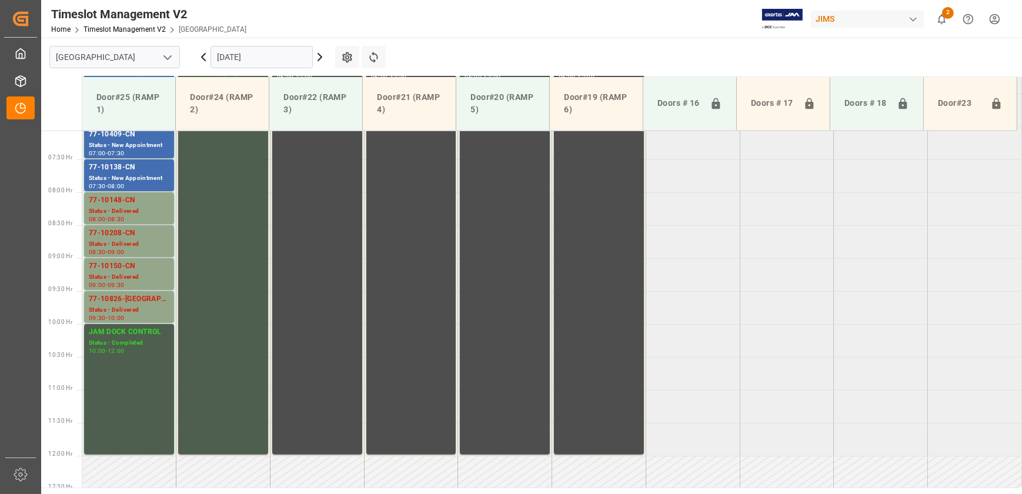
click at [137, 145] on div "Status - New Appointment" at bounding box center [129, 146] width 81 height 10
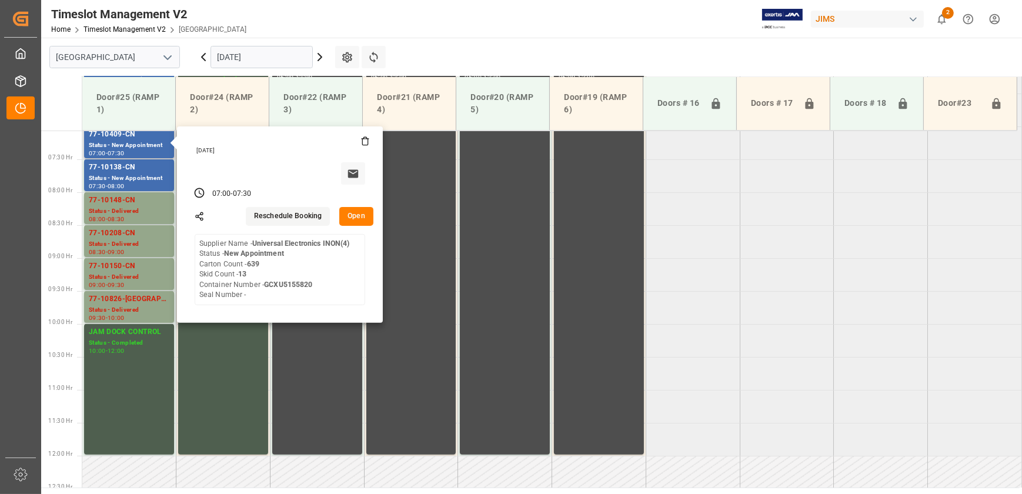
click at [360, 213] on button "Open" at bounding box center [356, 216] width 34 height 19
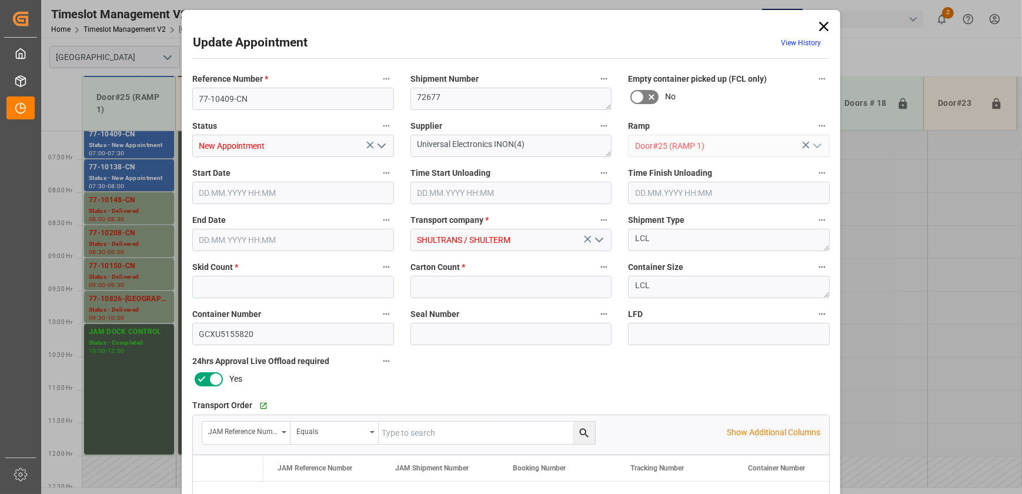
type input "13"
type input "639"
type input "[DATE] 07:00"
type input "[DATE] 07:30"
type input "[DATE] 11:48"
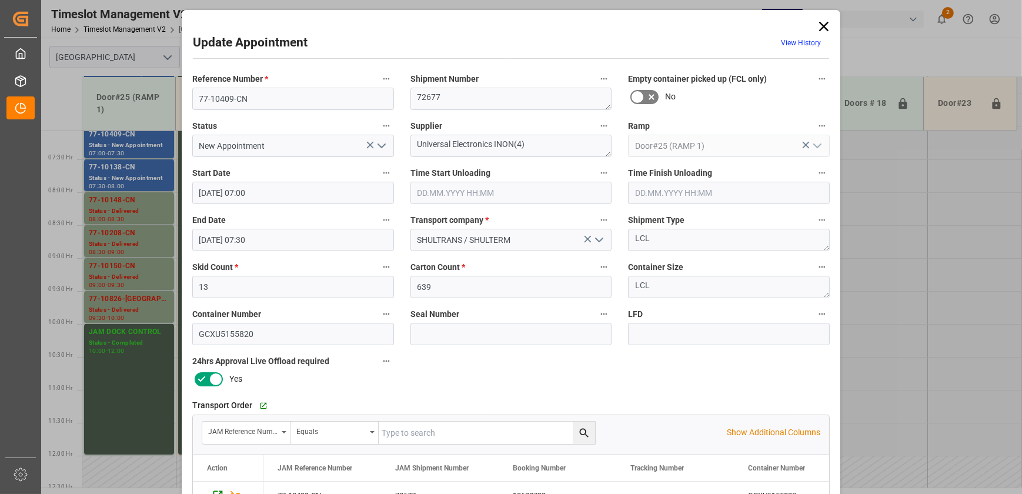
click at [821, 22] on icon at bounding box center [824, 26] width 16 height 16
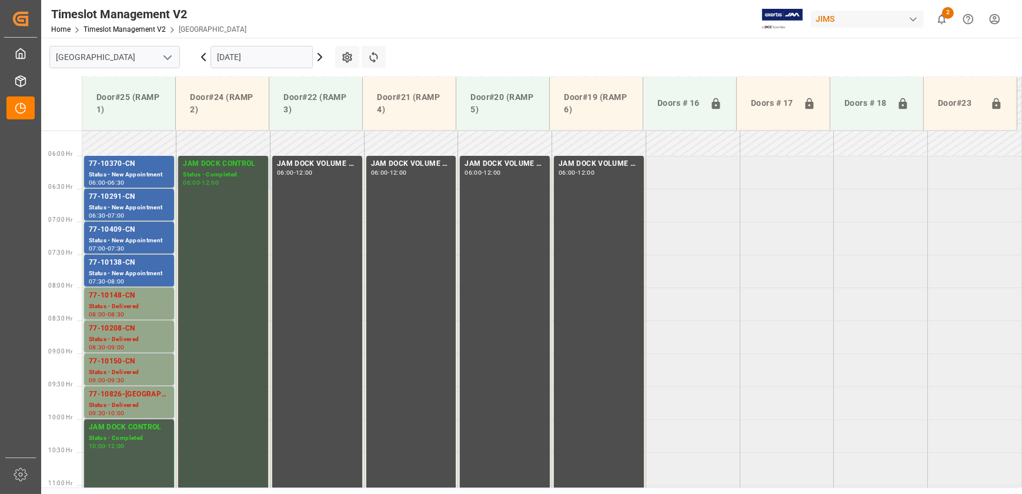
scroll to position [359, 0]
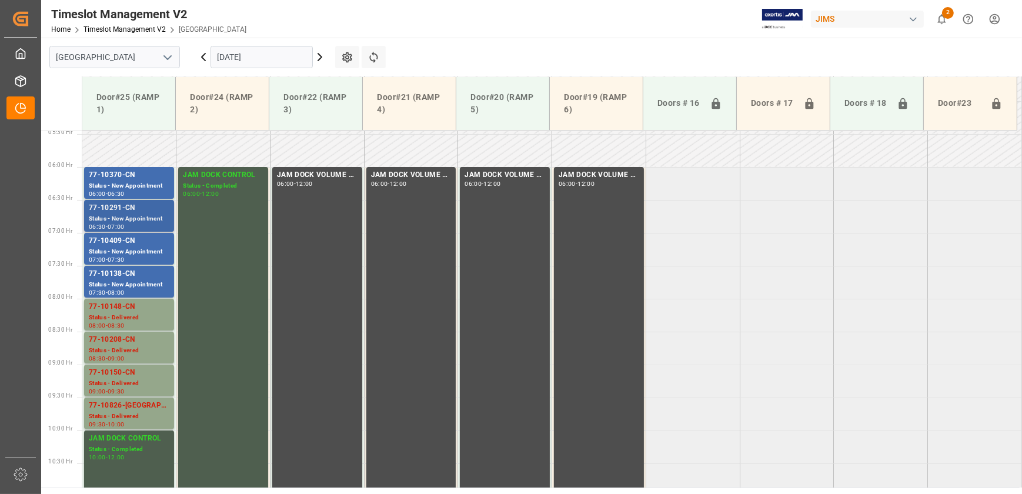
click at [140, 217] on div "Status - New Appointment" at bounding box center [129, 219] width 81 height 10
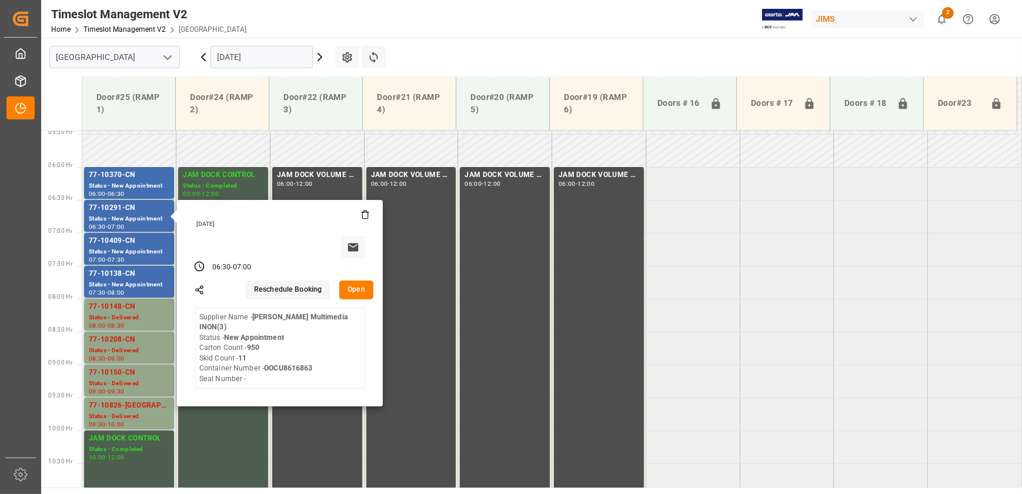
click at [358, 288] on button "Open" at bounding box center [356, 289] width 34 height 19
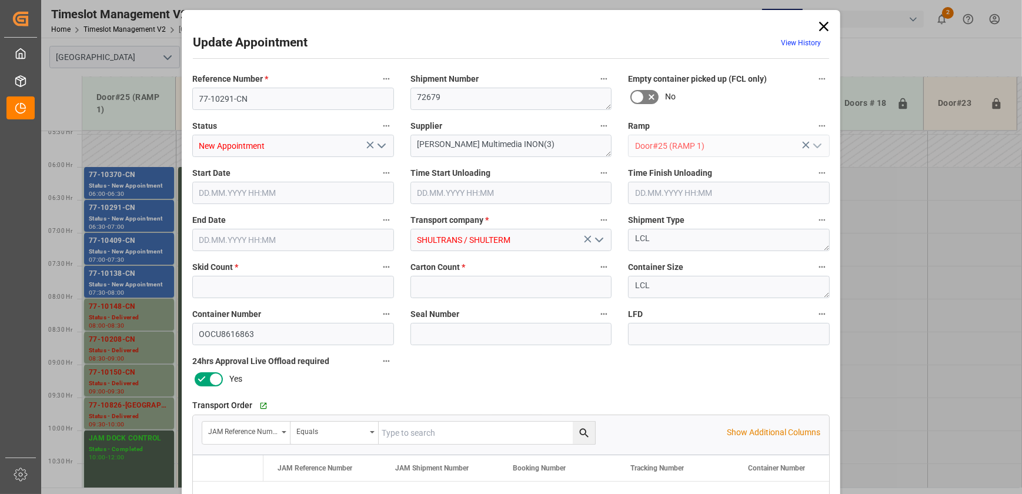
type input "11"
type input "950"
type input "[DATE] 06:30"
type input "[DATE] 07:00"
type input "[DATE] 11:46"
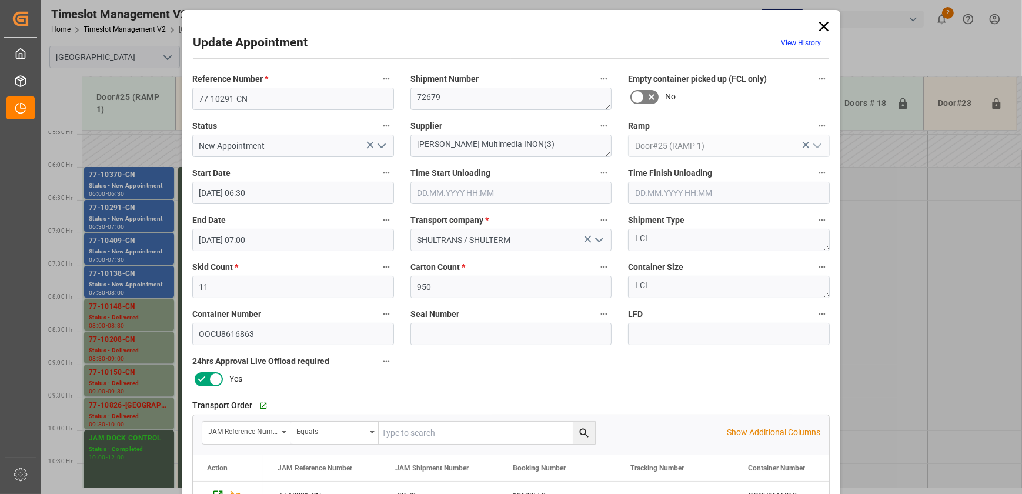
click at [383, 146] on icon "open menu" at bounding box center [382, 146] width 14 height 14
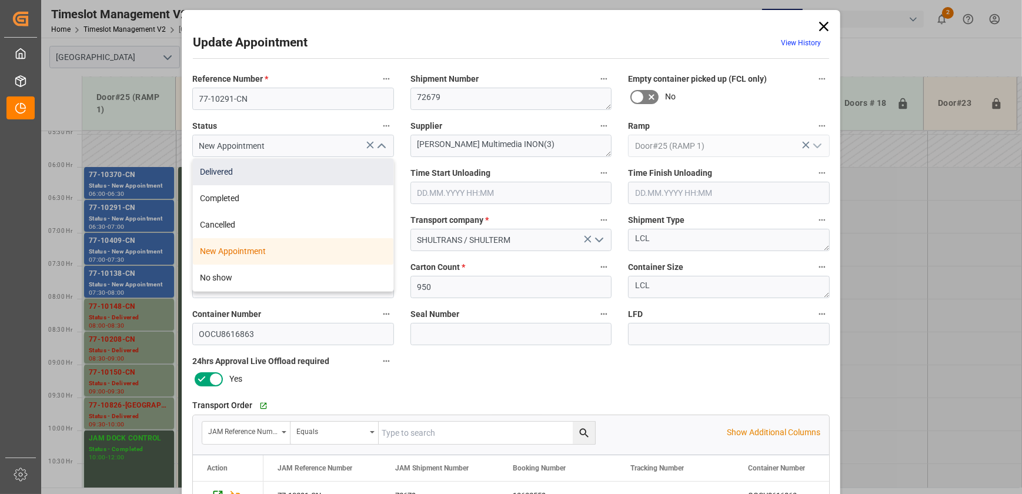
click at [352, 166] on div "Delivered" at bounding box center [293, 172] width 201 height 26
type input "Delivered"
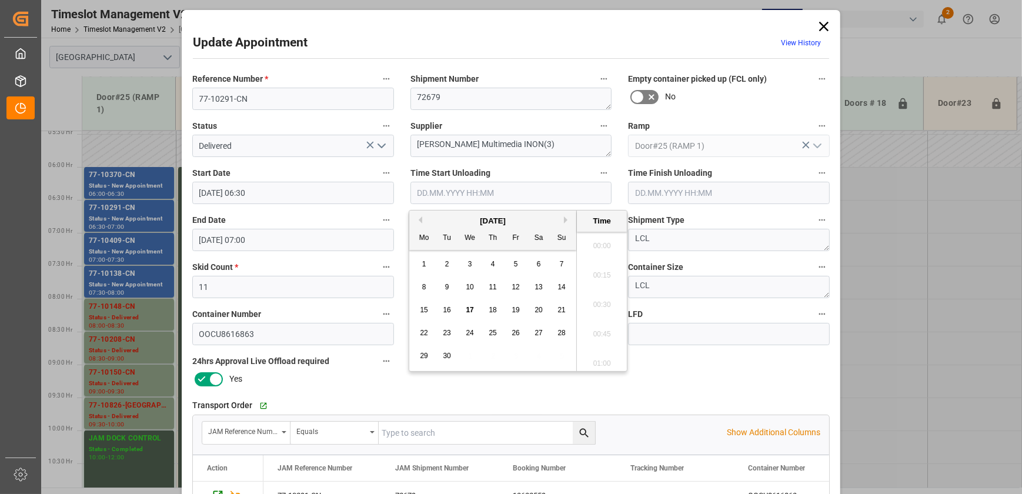
click at [484, 193] on input "text" at bounding box center [511, 193] width 202 height 22
click at [466, 310] on span "17" at bounding box center [470, 310] width 8 height 8
click at [601, 308] on li "09:00" at bounding box center [602, 301] width 50 height 29
type input "[DATE] 09:00"
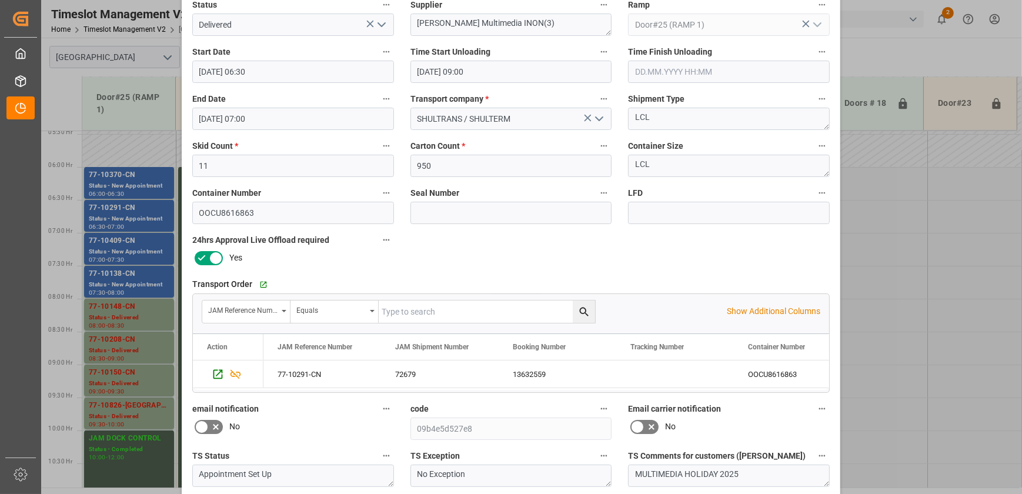
scroll to position [220, 0]
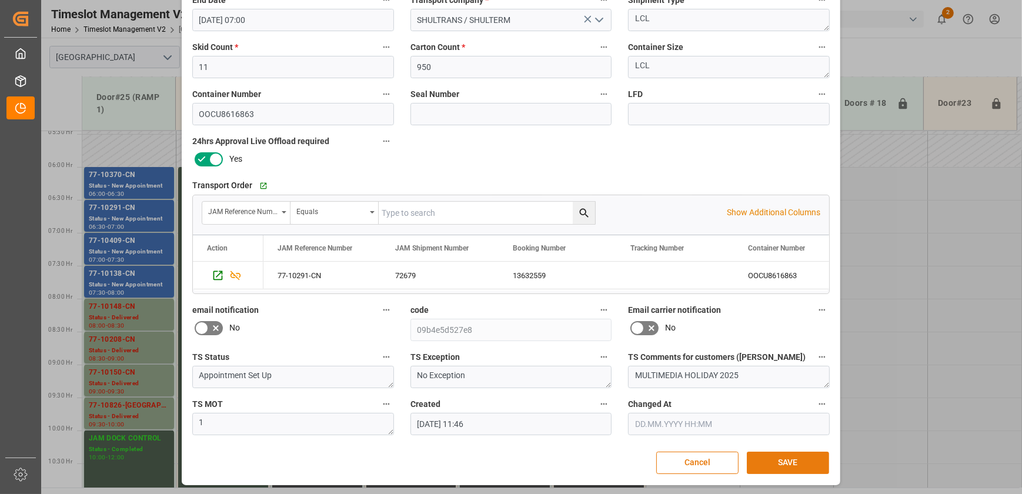
click at [773, 456] on button "SAVE" at bounding box center [788, 463] width 82 height 22
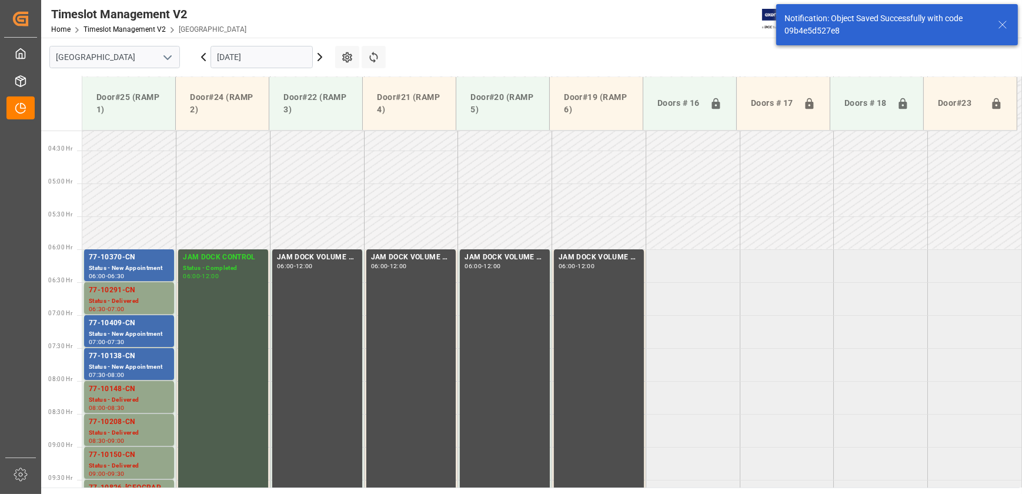
scroll to position [280, 0]
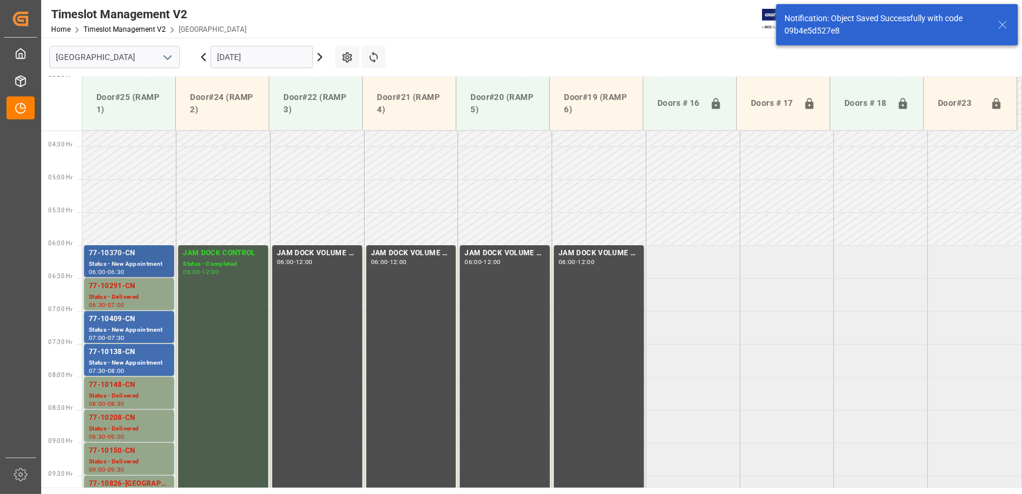
click at [131, 256] on div "77-10370-CN" at bounding box center [129, 254] width 81 height 12
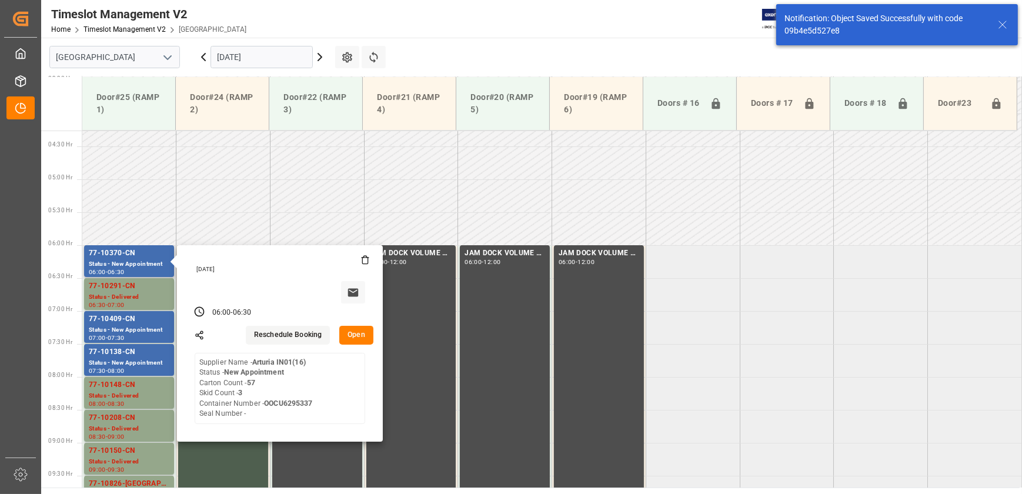
click at [360, 329] on button "Open" at bounding box center [356, 335] width 34 height 19
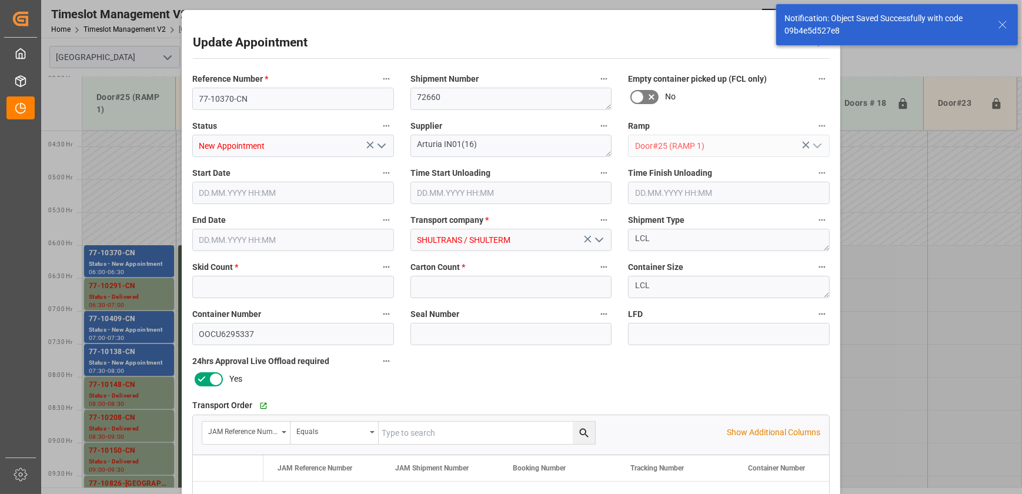
type input "3"
type input "57"
type input "[DATE] 06:00"
type input "[DATE] 06:30"
type input "[DATE] 11:46"
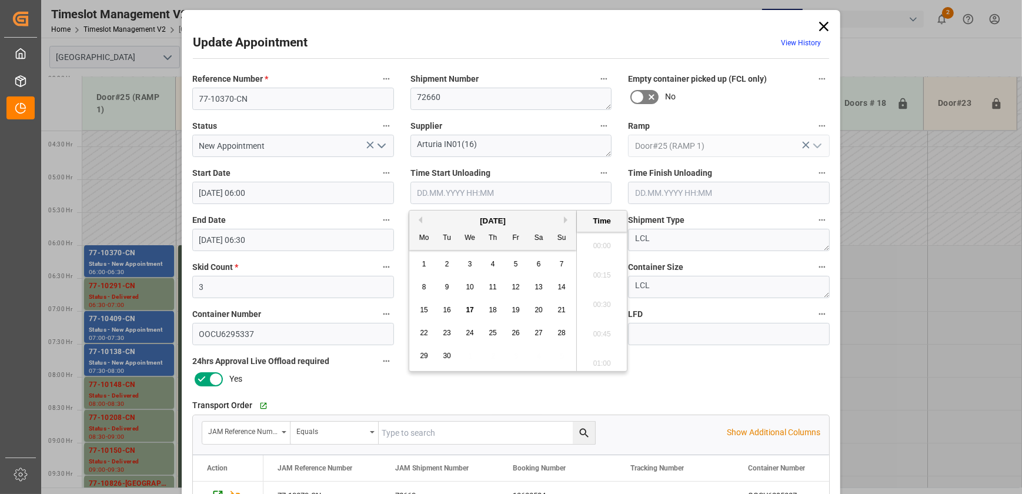
click at [490, 195] on input "text" at bounding box center [511, 193] width 202 height 22
click at [471, 312] on span "17" at bounding box center [470, 310] width 8 height 8
click at [596, 305] on li "09:00" at bounding box center [602, 301] width 50 height 29
type input "[DATE] 09:00"
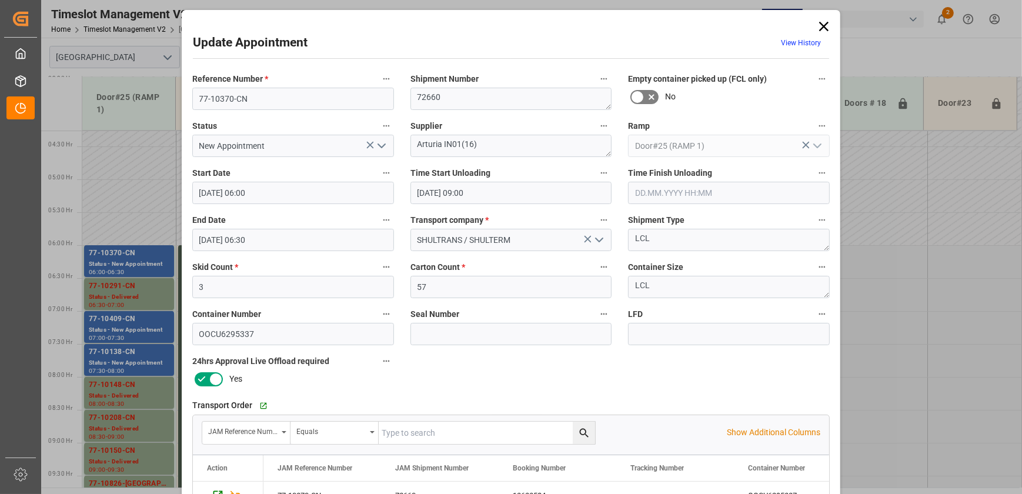
scroll to position [220, 0]
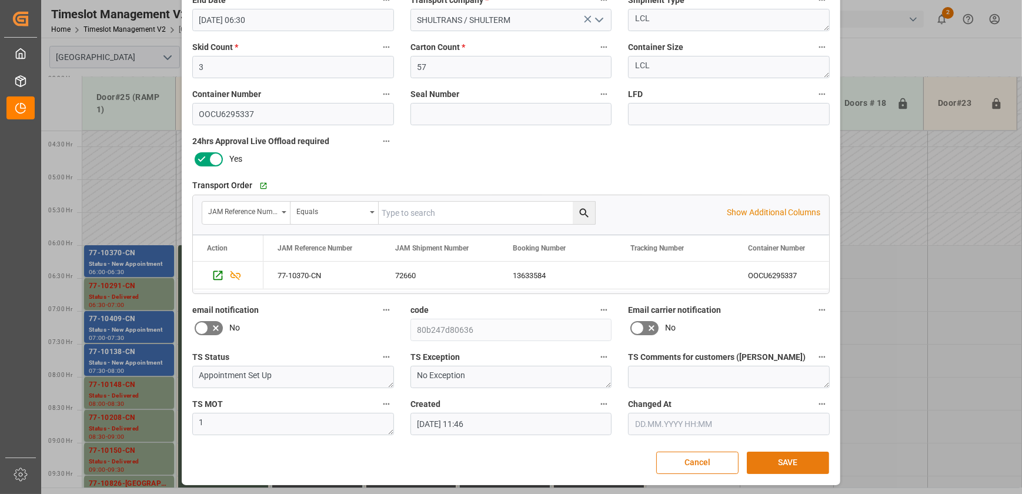
click at [773, 466] on button "SAVE" at bounding box center [788, 463] width 82 height 22
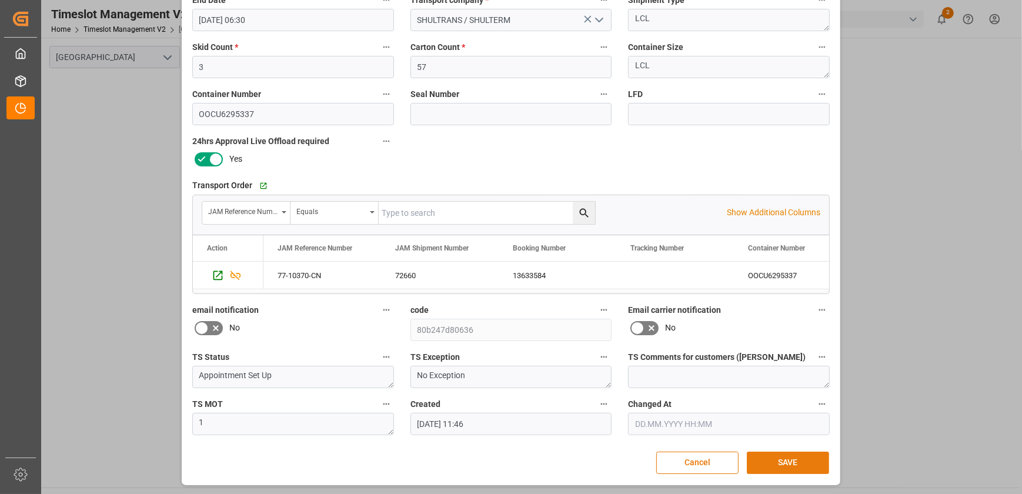
click at [766, 459] on button "SAVE" at bounding box center [788, 463] width 82 height 22
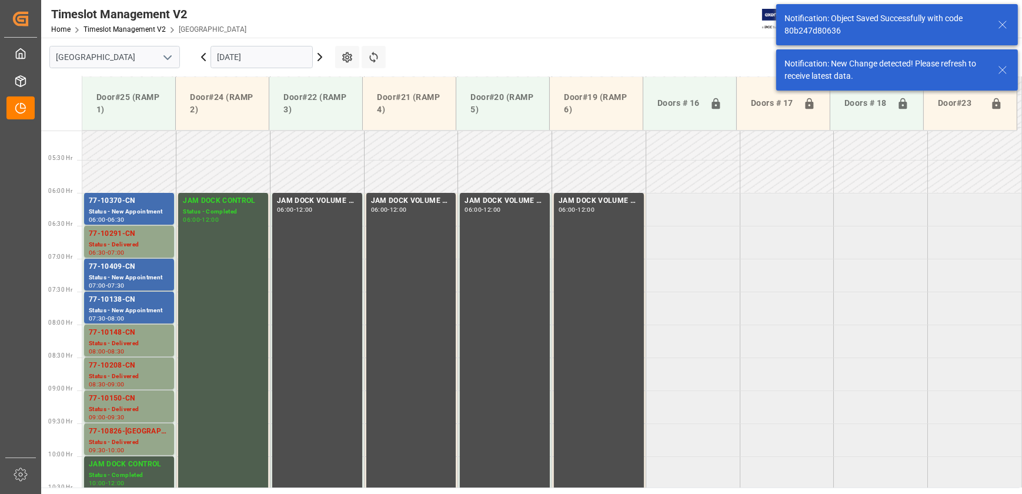
scroll to position [334, 0]
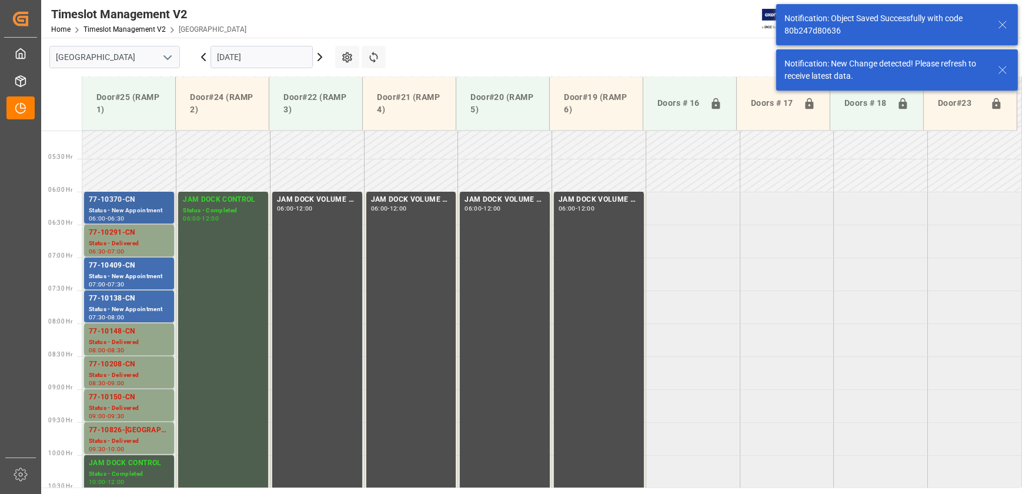
click at [135, 209] on div "Status - New Appointment" at bounding box center [129, 211] width 81 height 10
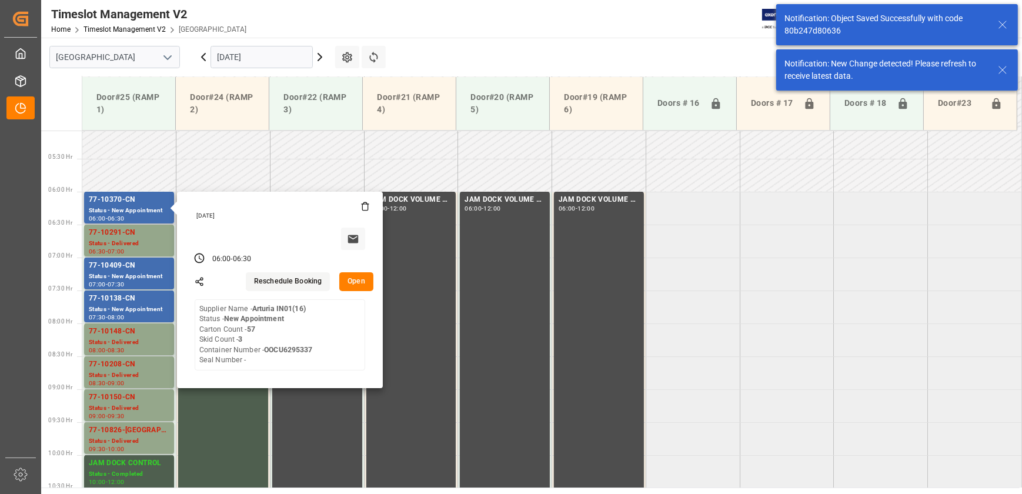
click at [348, 282] on button "Open" at bounding box center [356, 281] width 34 height 19
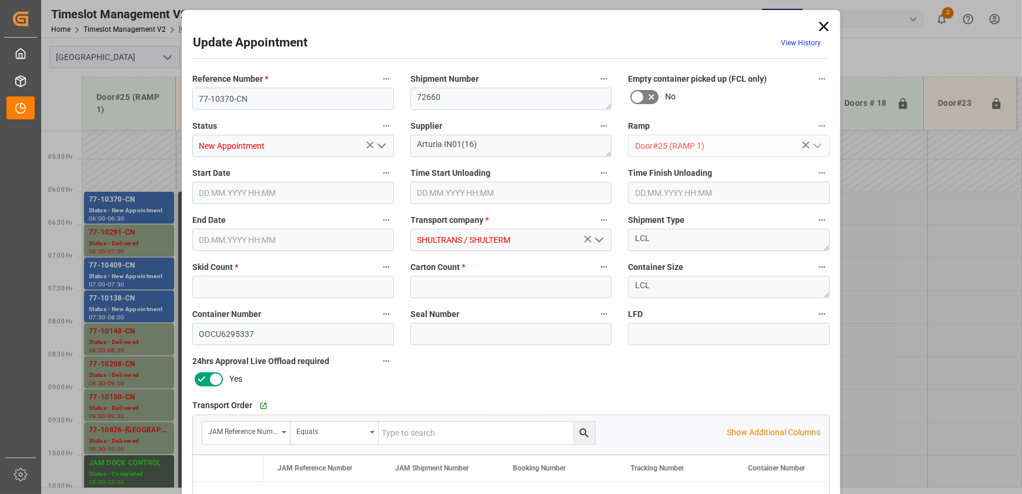
type input "3"
type input "57"
type input "[DATE] 06:00"
type input "[DATE] 09:00"
type input "[DATE] 06:30"
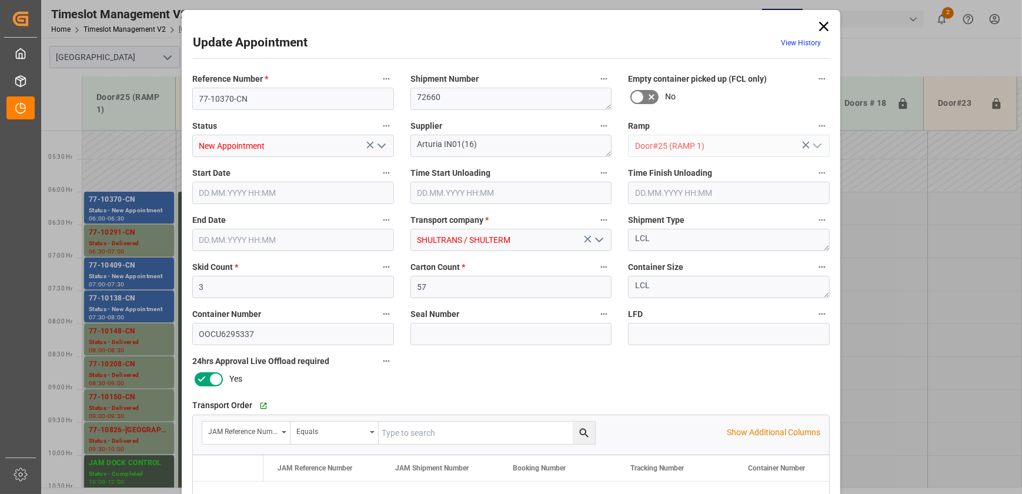
type input "[DATE] 11:46"
click at [383, 146] on icon "open menu" at bounding box center [382, 146] width 14 height 14
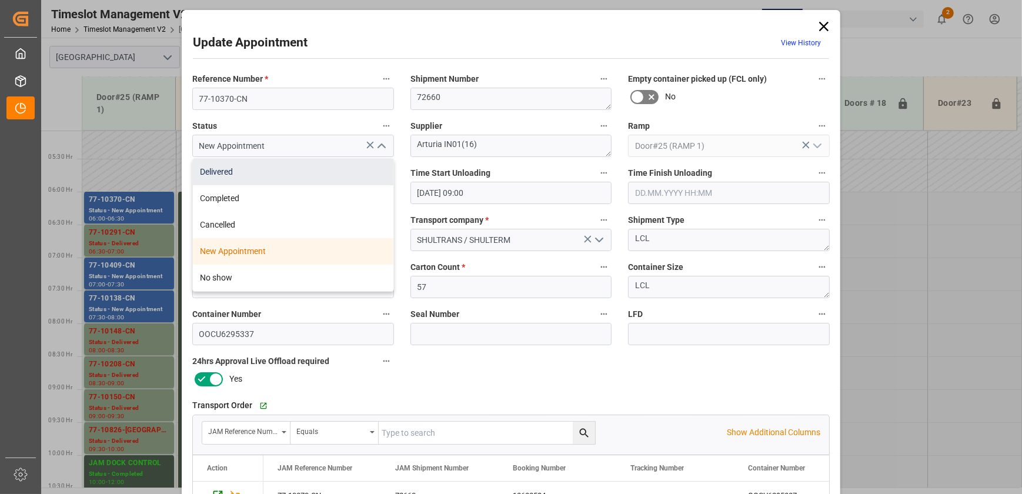
click at [335, 176] on div "Delivered" at bounding box center [293, 172] width 201 height 26
type input "Delivered"
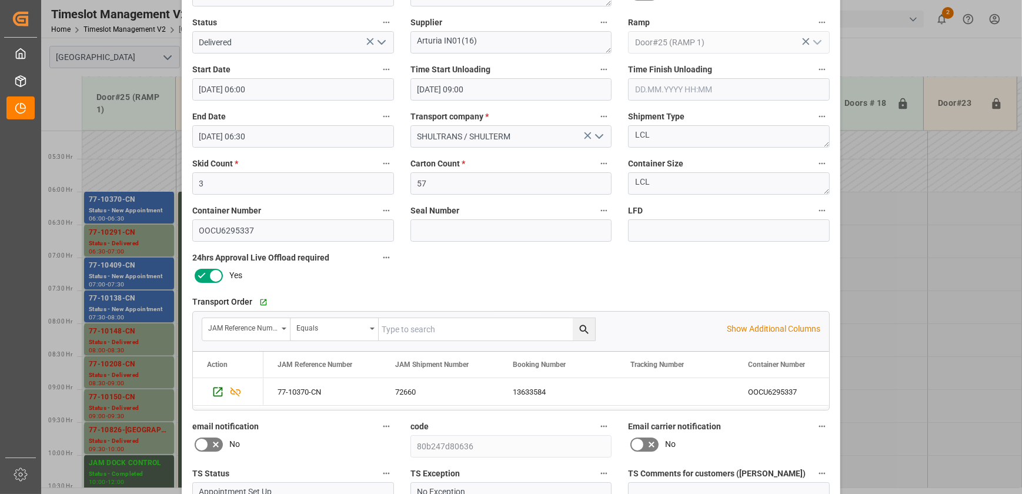
scroll to position [220, 0]
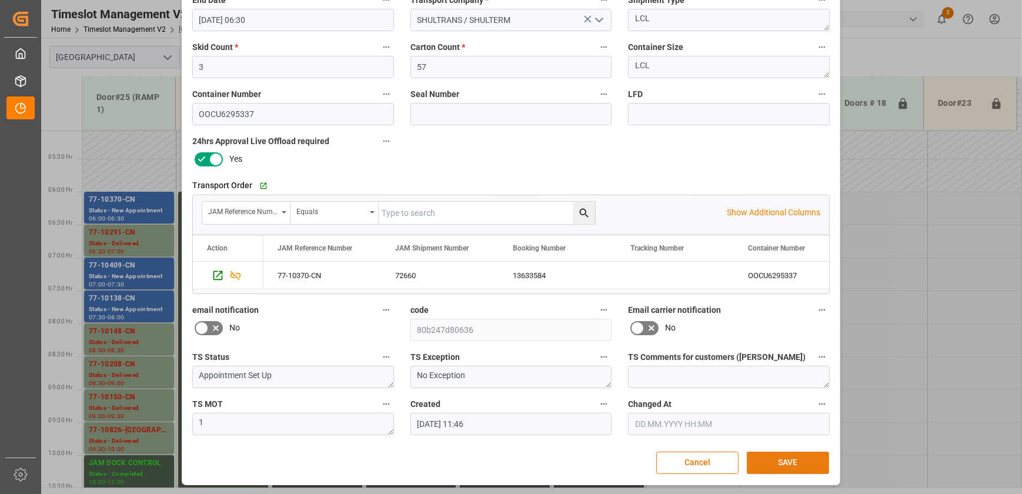
click at [779, 459] on button "SAVE" at bounding box center [788, 463] width 82 height 22
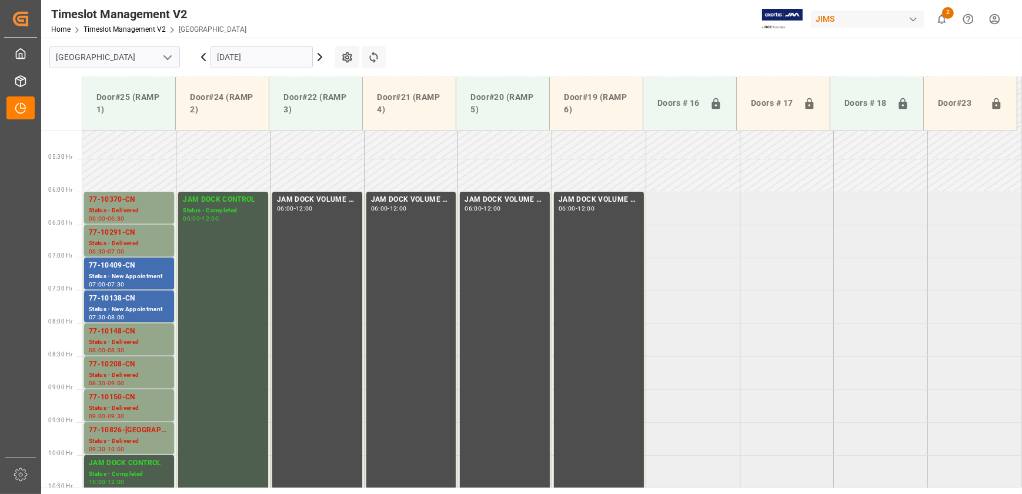
scroll to position [334, 0]
click at [123, 266] on div "77-10409-CN" at bounding box center [129, 266] width 81 height 12
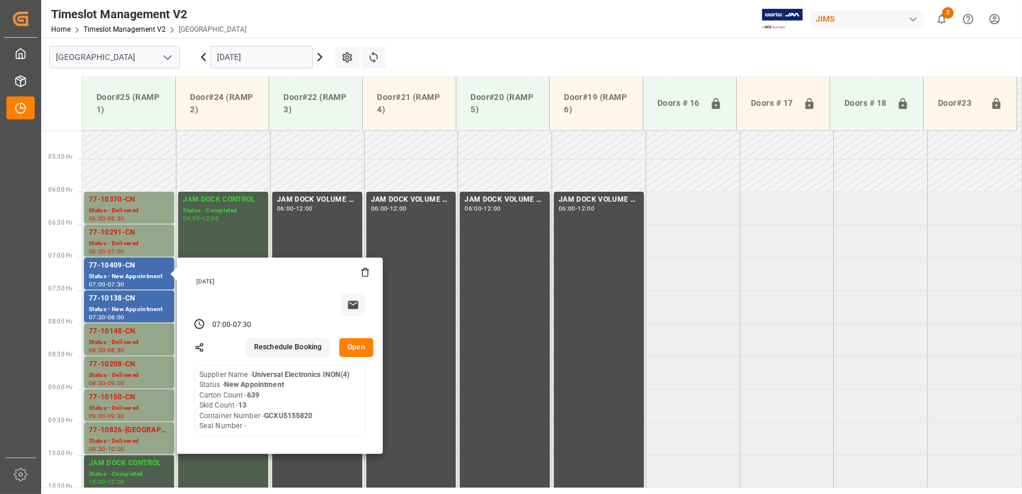
click at [348, 345] on button "Open" at bounding box center [356, 347] width 34 height 19
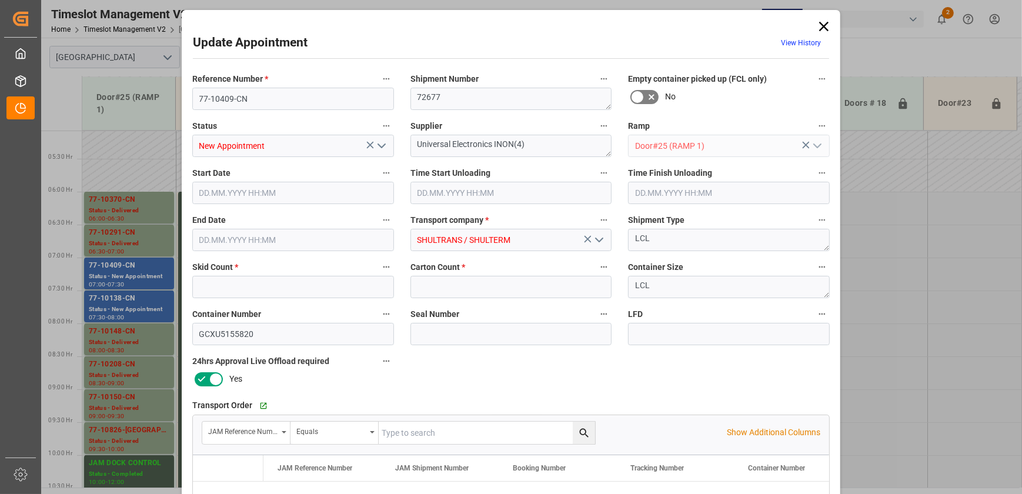
type input "13"
type input "639"
type input "[DATE] 07:00"
type input "[DATE] 07:30"
type input "[DATE] 11:48"
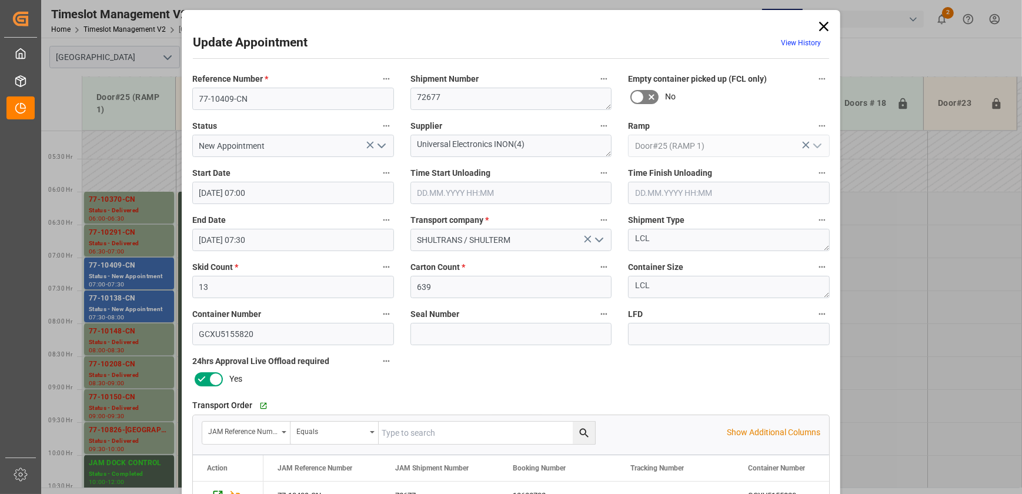
click at [493, 188] on input "text" at bounding box center [511, 193] width 202 height 22
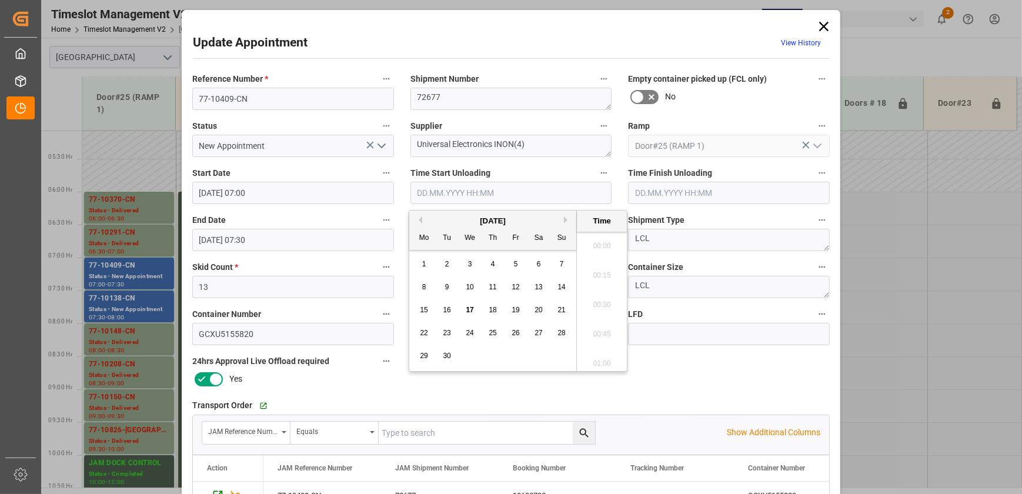
scroll to position [1033, 0]
click at [471, 308] on span "17" at bounding box center [470, 310] width 8 height 8
click at [592, 302] on li "09:15" at bounding box center [602, 301] width 50 height 29
type input "[DATE] 09:15"
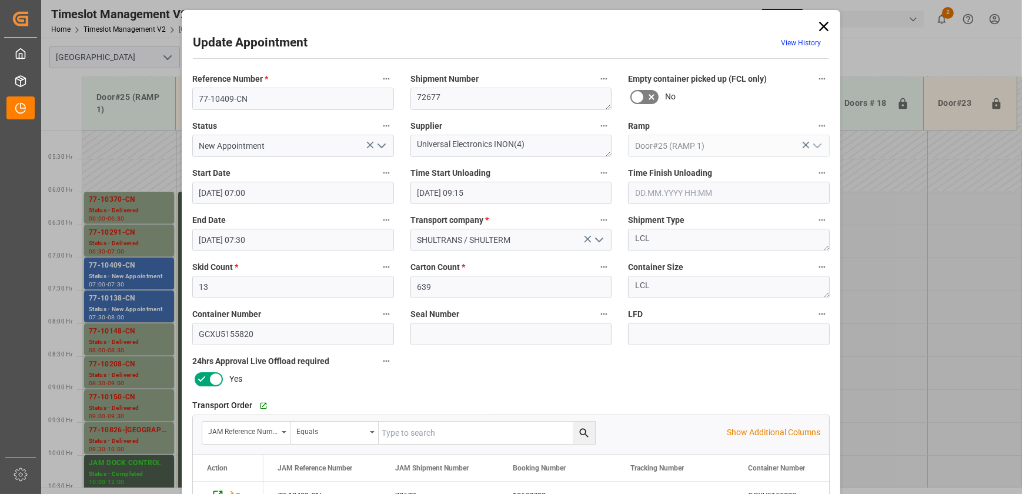
click at [379, 144] on icon "open menu" at bounding box center [382, 146] width 14 height 14
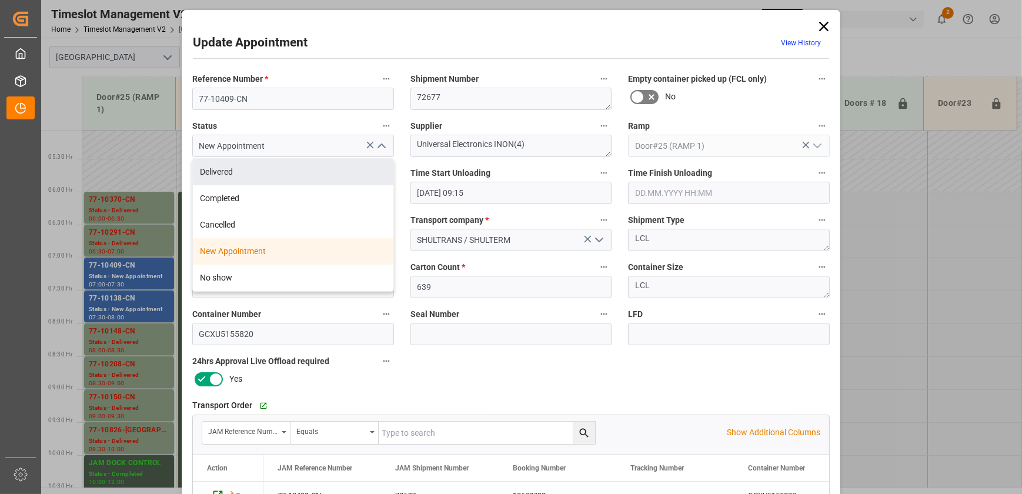
drag, startPoint x: 356, startPoint y: 172, endPoint x: 410, endPoint y: 232, distance: 80.8
click at [356, 172] on div "Delivered" at bounding box center [293, 172] width 201 height 26
type input "Delivered"
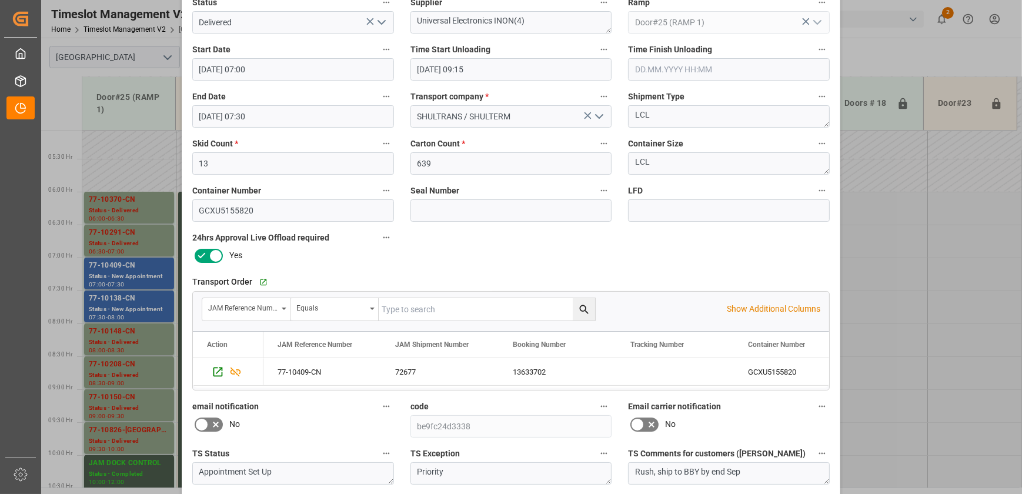
scroll to position [220, 0]
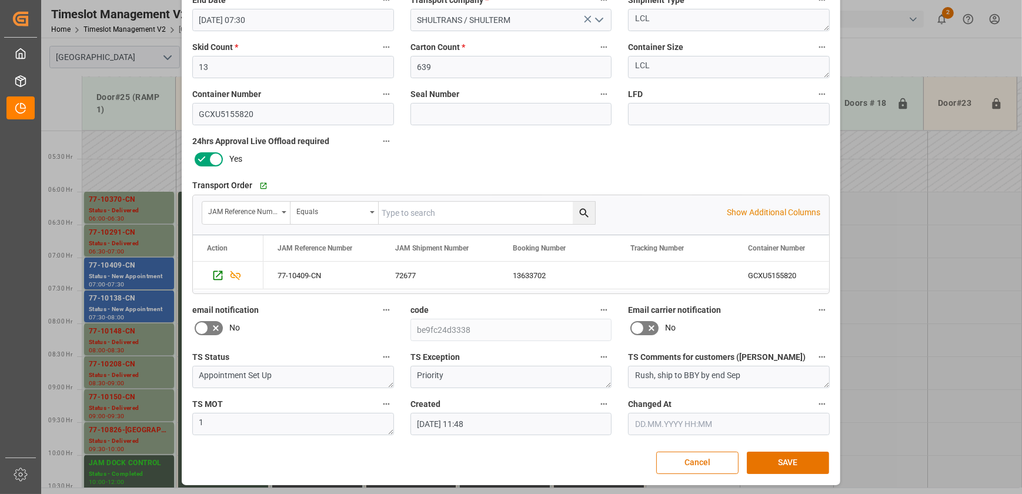
click at [770, 446] on div "Update Appointment View History Reference Number * 77-10409-CN Shipment Number …" at bounding box center [511, 137] width 653 height 689
click at [770, 454] on button "SAVE" at bounding box center [788, 463] width 82 height 22
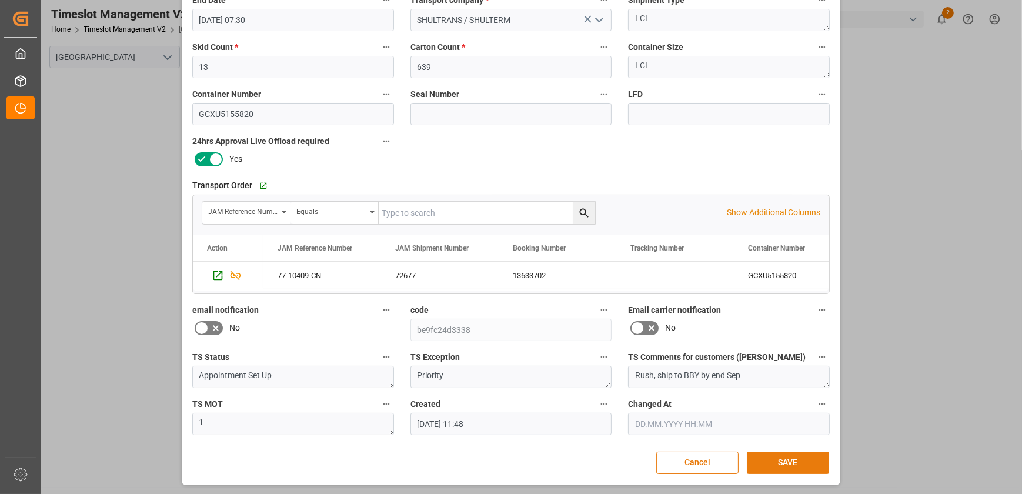
click at [781, 466] on button "SAVE" at bounding box center [788, 463] width 82 height 22
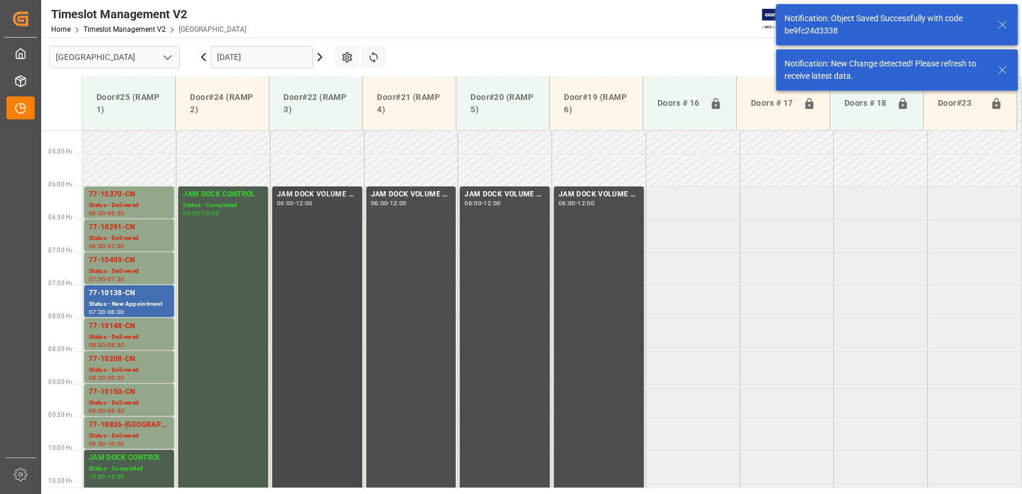
scroll to position [400, 0]
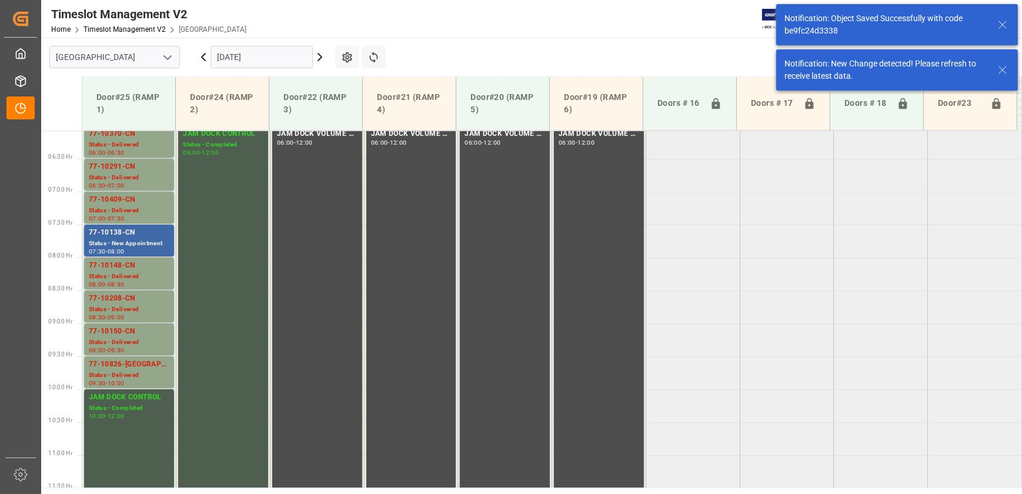
click at [130, 242] on div "Status - New Appointment" at bounding box center [129, 244] width 81 height 10
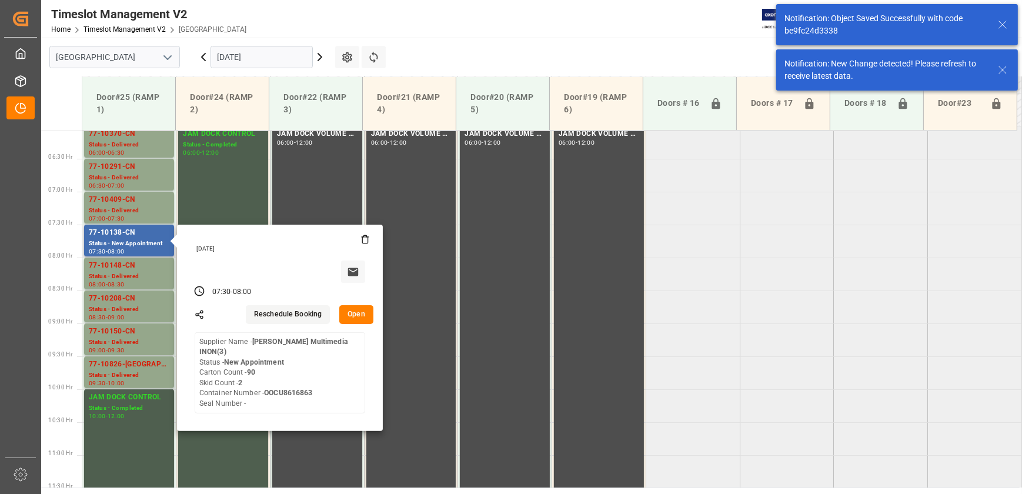
click at [356, 315] on button "Open" at bounding box center [356, 314] width 34 height 19
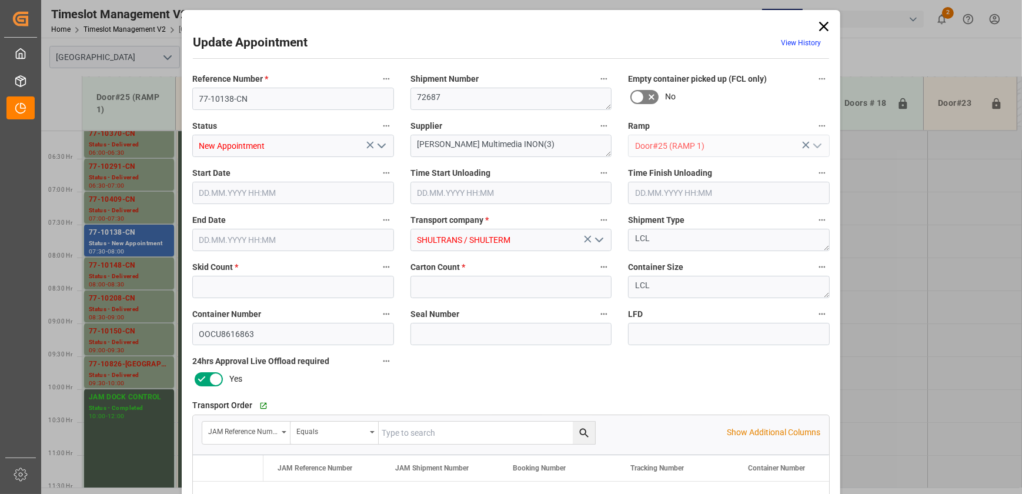
type input "2"
type input "90"
type input "[DATE] 07:30"
type input "[DATE] 08:00"
type input "[DATE] 11:48"
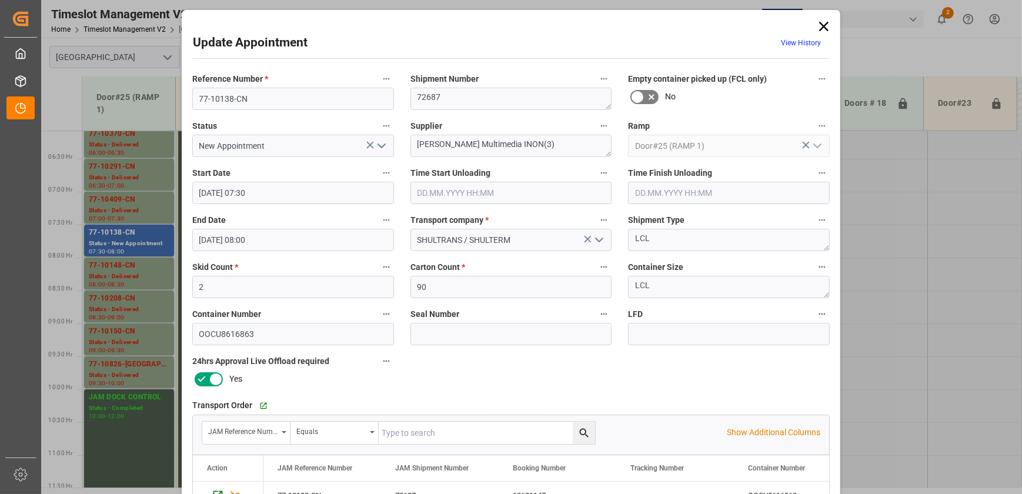
click at [382, 148] on icon "open menu" at bounding box center [382, 146] width 14 height 14
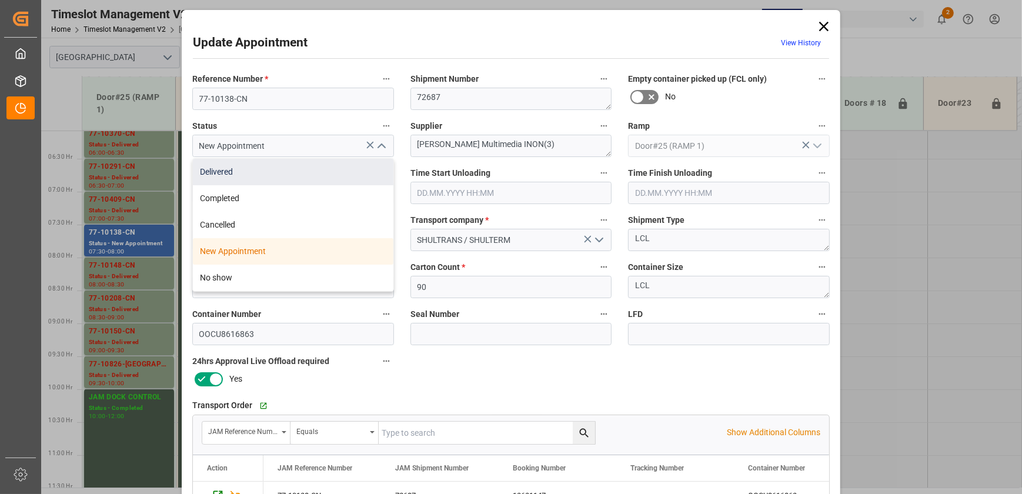
click at [350, 168] on div "Delivered" at bounding box center [293, 172] width 201 height 26
type input "Delivered"
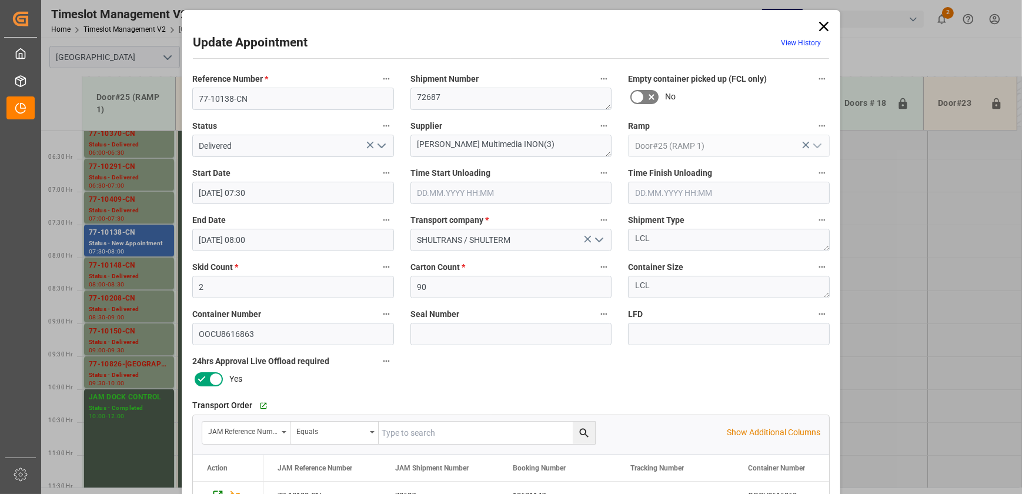
click at [555, 189] on input "text" at bounding box center [511, 193] width 202 height 22
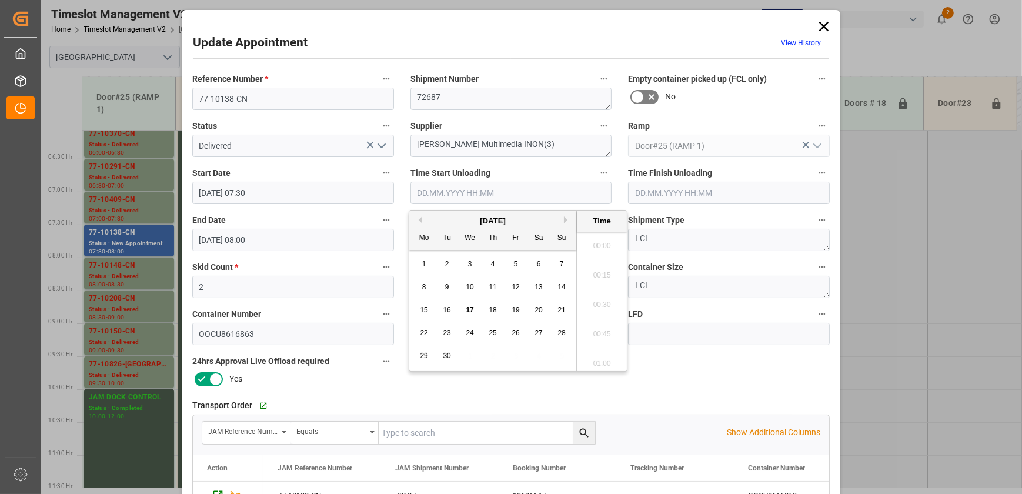
scroll to position [1033, 0]
drag, startPoint x: 504, startPoint y: 295, endPoint x: 472, endPoint y: 310, distance: 35.5
click at [472, 310] on div "1 2 3 4 5 6 7 8 9 10 11 12 13 14 15 16 17 18 19 20 21 22 23 24 25 26 27 28 29 3…" at bounding box center [493, 310] width 161 height 115
click at [467, 310] on span "17" at bounding box center [470, 310] width 8 height 8
click at [609, 307] on li "09:15" at bounding box center [602, 301] width 50 height 29
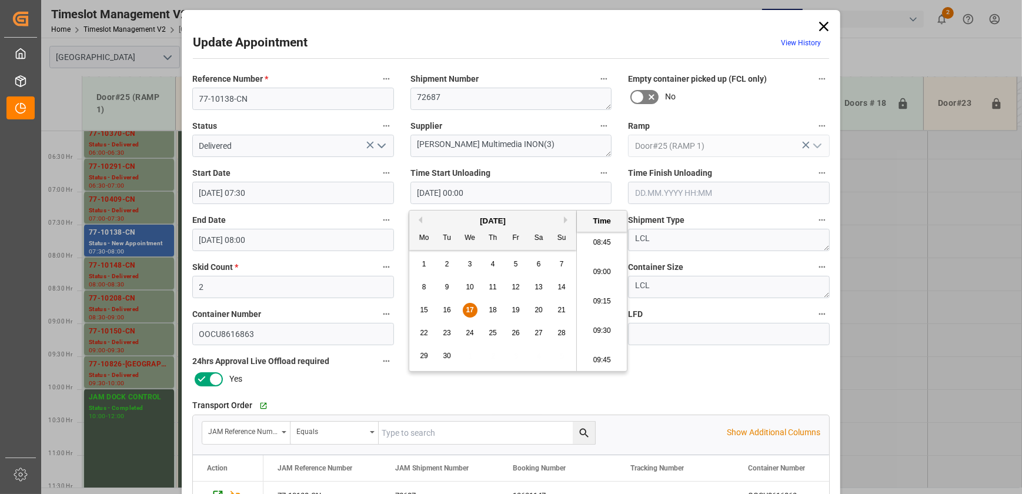
type input "[DATE] 09:15"
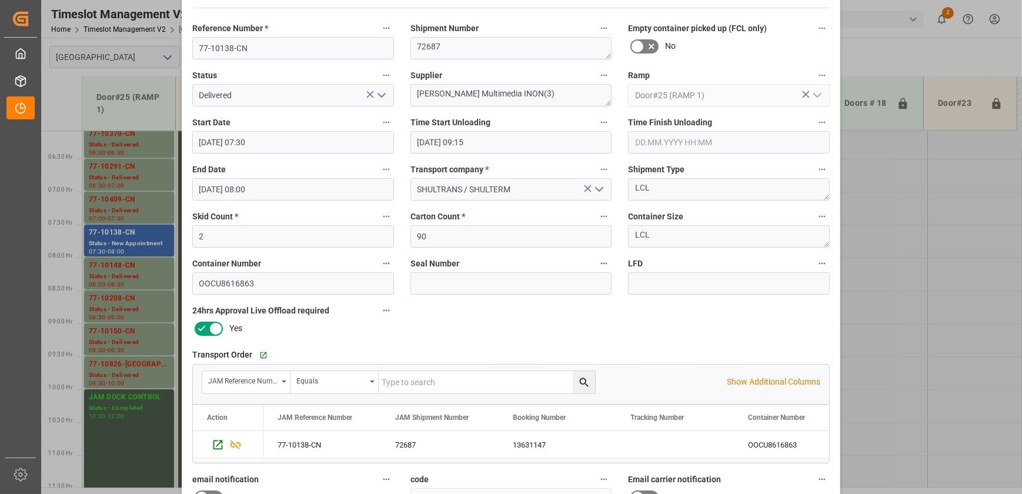
scroll to position [220, 0]
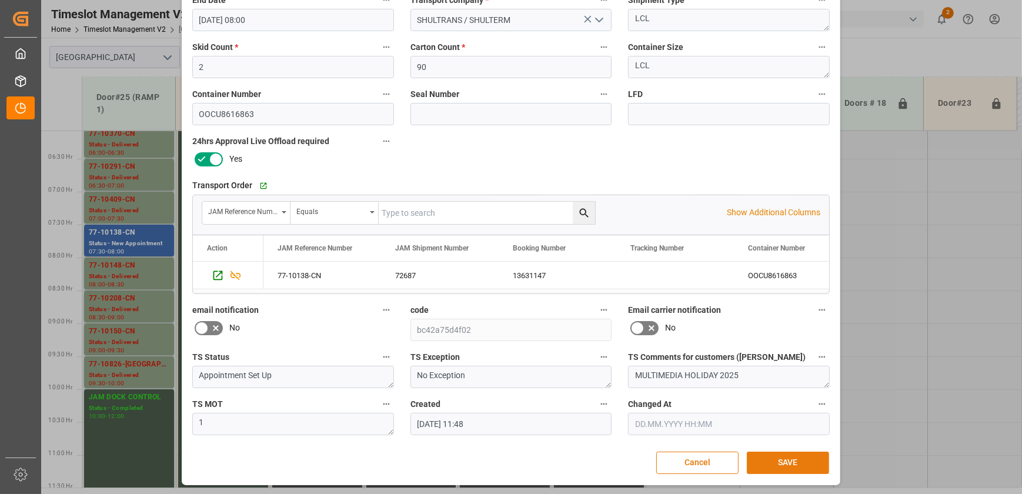
click at [796, 466] on button "SAVE" at bounding box center [788, 463] width 82 height 22
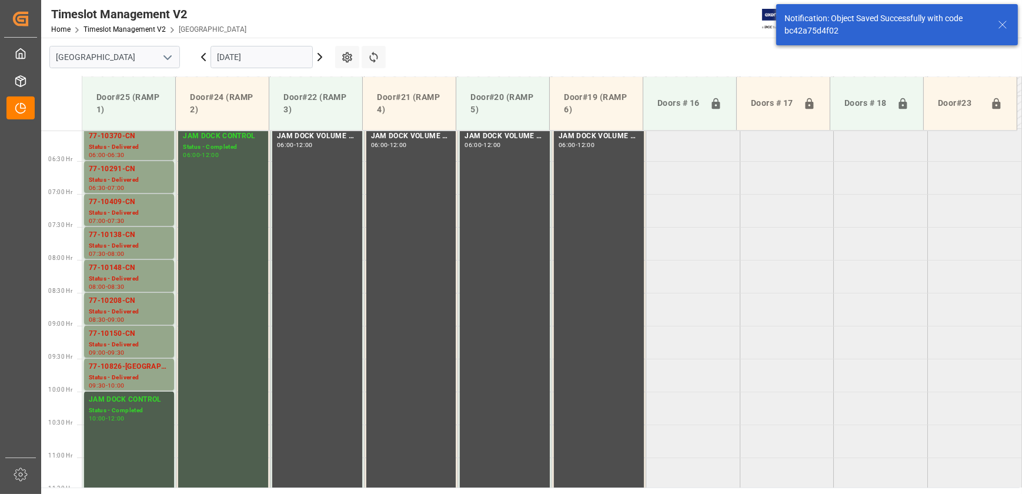
scroll to position [400, 0]
